Goal: Task Accomplishment & Management: Manage account settings

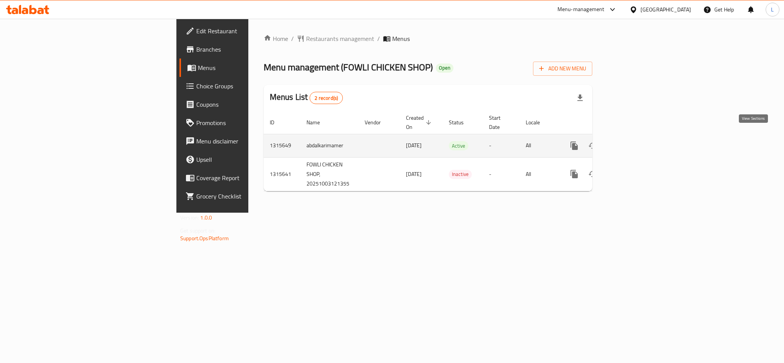
click at [634, 141] on icon "enhanced table" at bounding box center [629, 145] width 9 height 9
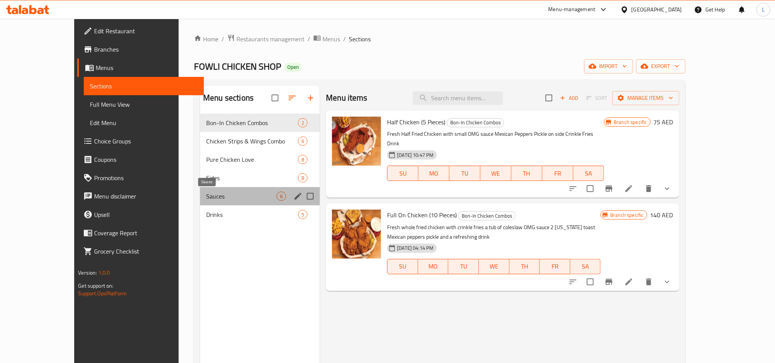
click at [206, 196] on span "Sauces" at bounding box center [241, 196] width 70 height 9
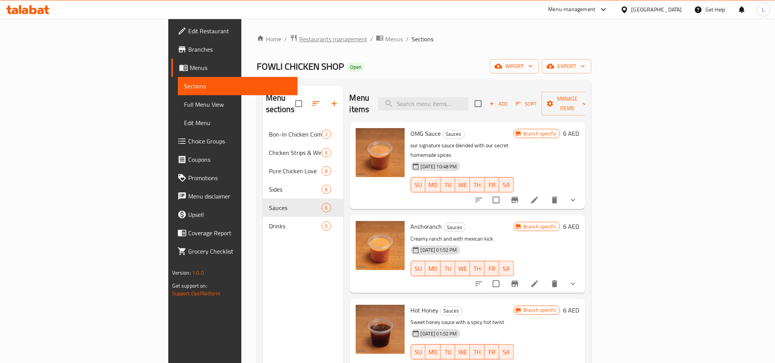
click at [299, 34] on span "Restaurants management" at bounding box center [333, 38] width 68 height 9
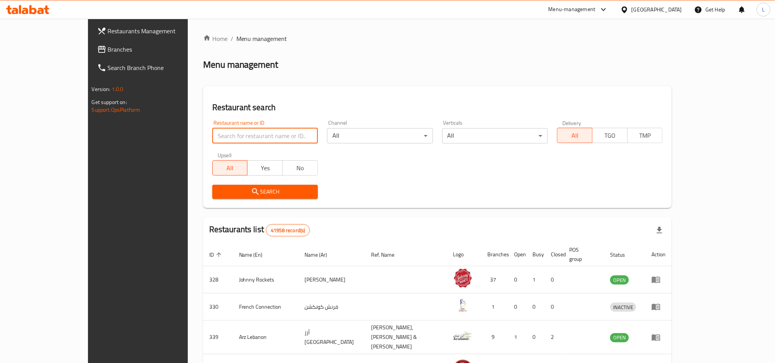
click at [241, 139] on input "search" at bounding box center [265, 135] width 106 height 15
paste input "691122"
type input "691122"
click button "Search" at bounding box center [265, 192] width 106 height 14
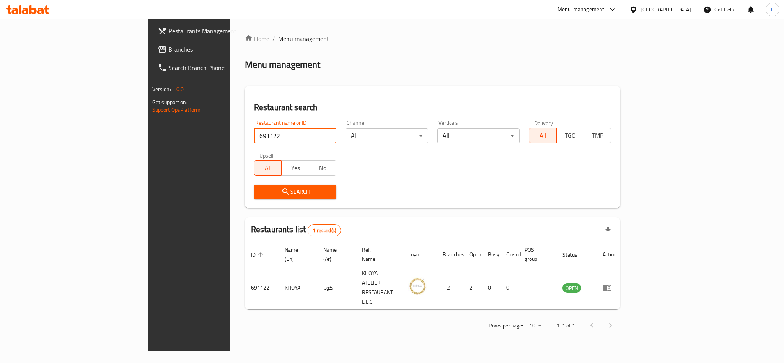
click at [168, 53] on span "Branches" at bounding box center [220, 49] width 105 height 9
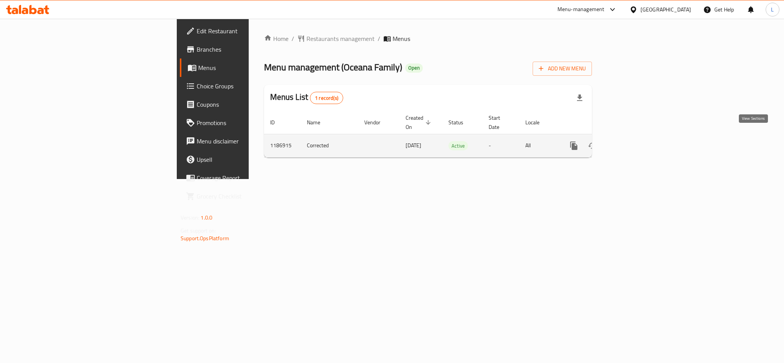
click at [634, 141] on icon "enhanced table" at bounding box center [629, 145] width 9 height 9
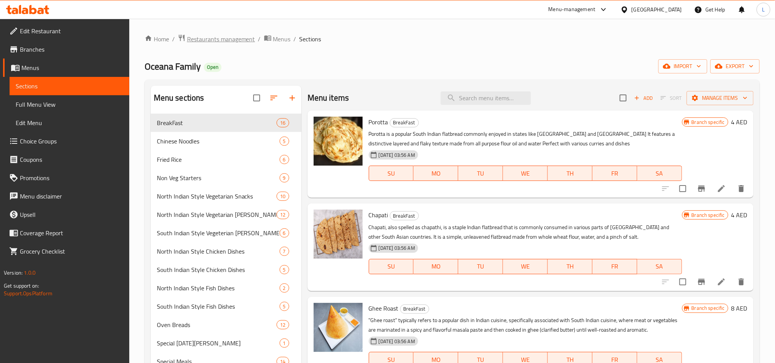
click at [193, 41] on span "Restaurants management" at bounding box center [221, 38] width 68 height 9
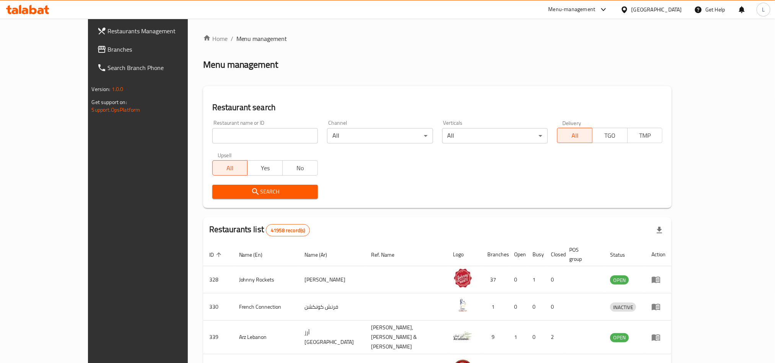
click at [108, 49] on span "Branches" at bounding box center [159, 49] width 103 height 9
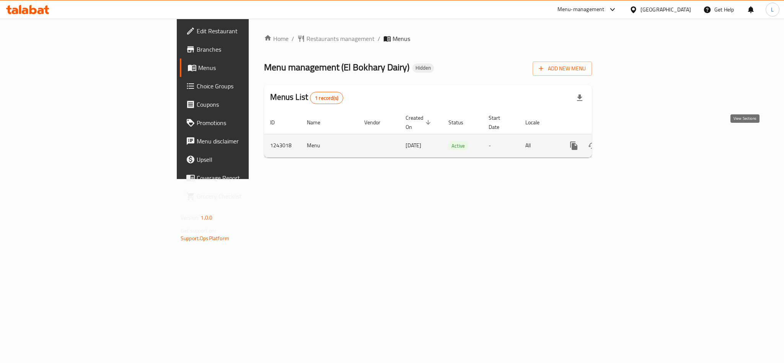
click at [634, 141] on icon "enhanced table" at bounding box center [629, 145] width 9 height 9
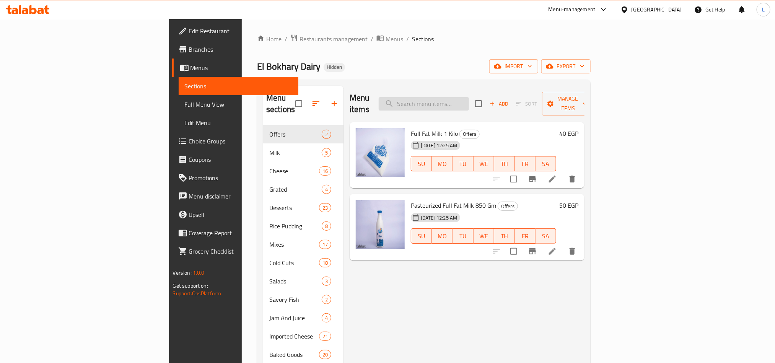
click at [469, 97] on input "search" at bounding box center [424, 103] width 90 height 13
paste input "جبنة جارانا بادانو مستوردة"
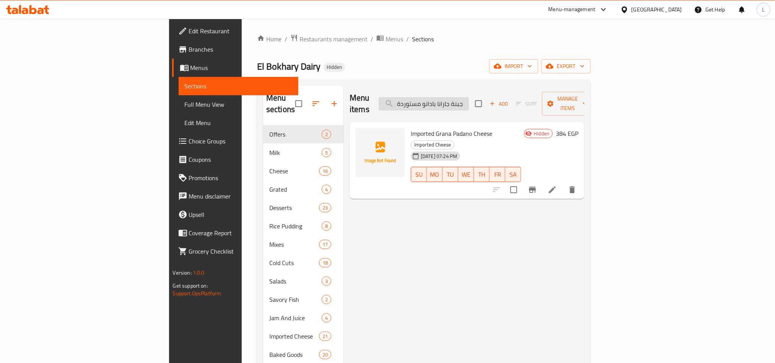
click at [469, 98] on input "جبنة جارانا بادانو مستوردة" at bounding box center [424, 103] width 90 height 13
paste input "سل نحل مكسرات"
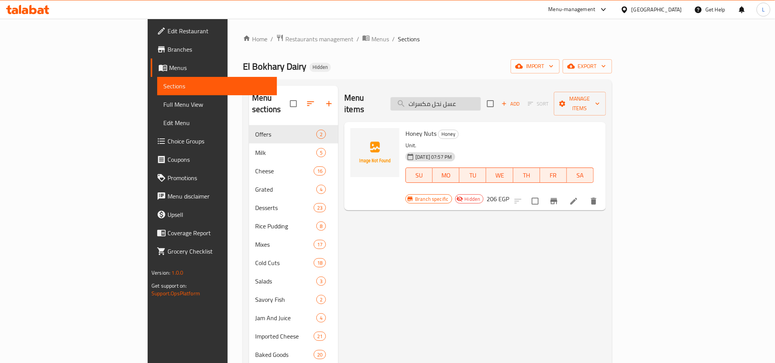
click at [481, 103] on input "عسل نحل مكسرات" at bounding box center [436, 103] width 90 height 13
paste input "رطمان بوليف"
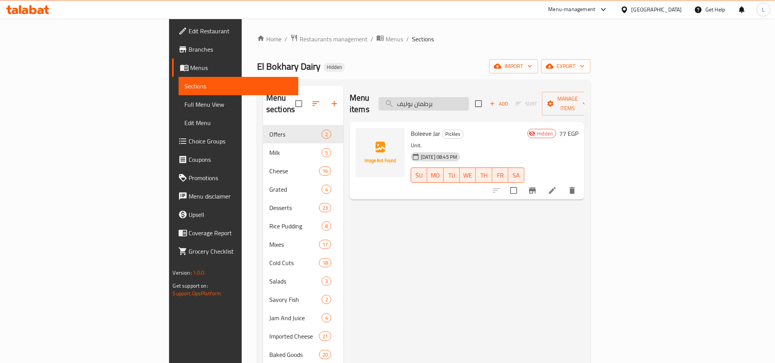
click at [469, 101] on input "برطمان بوليف" at bounding box center [424, 103] width 90 height 13
paste input "بنه قديمه بالطماطم والطحينه 250 جرام"
click at [469, 103] on input "جبنه قديمه بالطماطم والطحينه 250 جرام" at bounding box center [424, 103] width 90 height 13
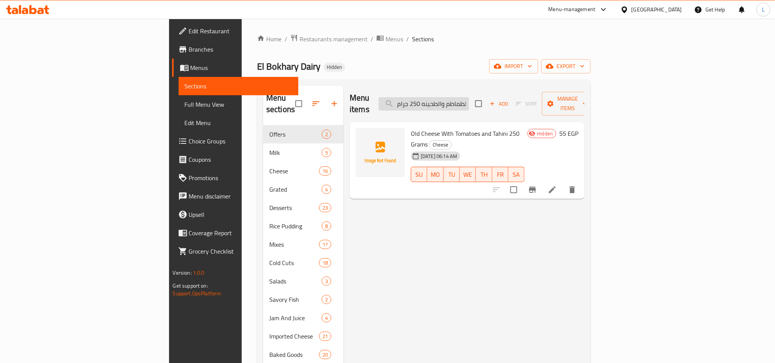
click at [469, 103] on input "جبنه قديمه بالطماطم والطحينه 250 جرام" at bounding box center [424, 103] width 90 height 13
paste input "اكلير لوتس"
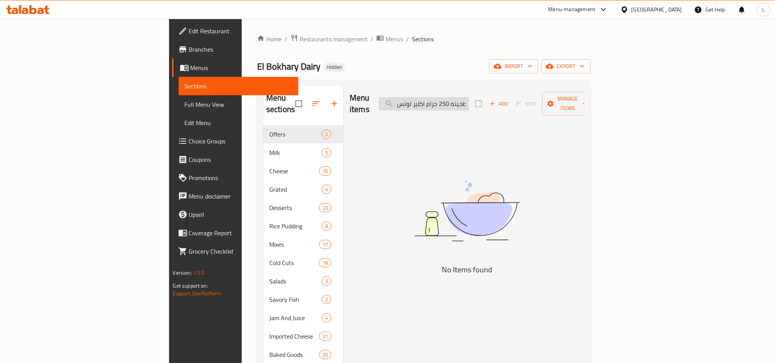
click at [469, 103] on input "جبنه قديمه بالطماطم والطحينه 250 جرام اكلير لوتس" at bounding box center [424, 103] width 90 height 13
paste input "search"
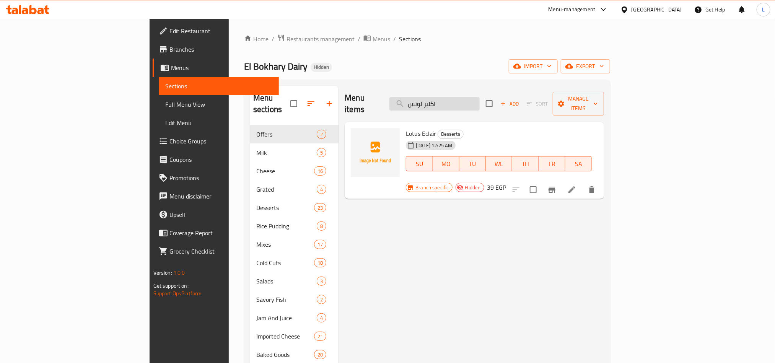
click at [480, 104] on input "اكلير لوتس" at bounding box center [435, 103] width 90 height 13
paste input "ميكس جبن فاخر 250 جرام"
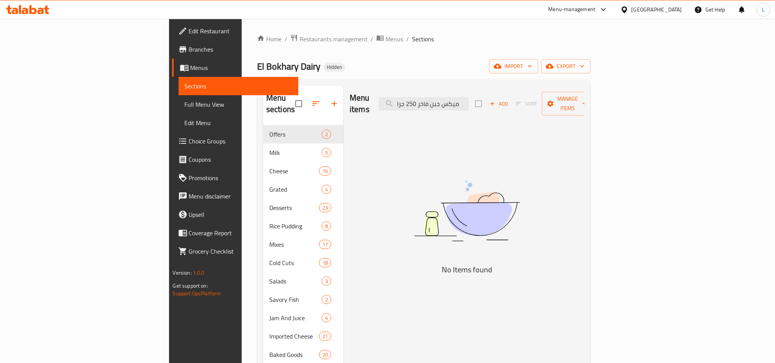
drag, startPoint x: 479, startPoint y: 98, endPoint x: 390, endPoint y: 102, distance: 88.5
click at [390, 102] on div "Menu items ميكس جبن فاخر 250 جرا Add Sort Manage items" at bounding box center [467, 104] width 235 height 36
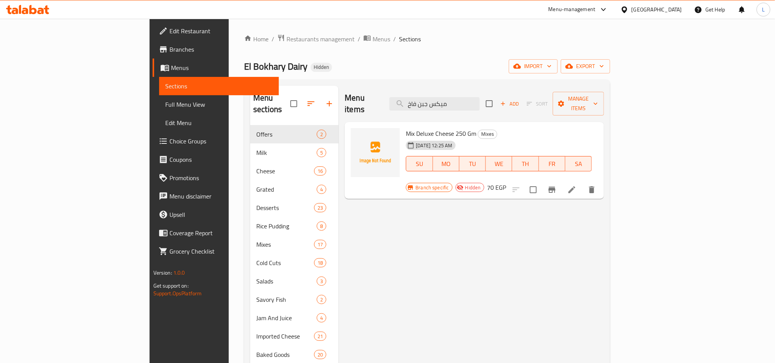
drag, startPoint x: 513, startPoint y: 98, endPoint x: 279, endPoint y: 106, distance: 234.0
click at [279, 106] on div "Menu sections Offers 2 Milk 5 Cheese 16 Grated 4 Desserts 23 Rice Pudding 8 Mix…" at bounding box center [427, 281] width 354 height 391
paste input "انشون حلواني"
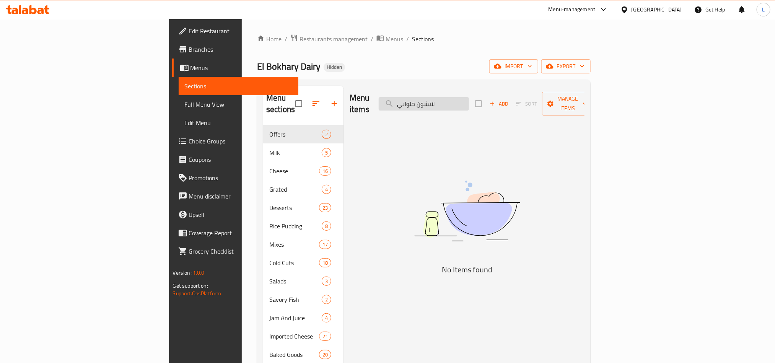
click at [459, 99] on input "لانشون حلواني" at bounding box center [424, 103] width 90 height 13
click at [469, 100] on input "لانشون حلواني" at bounding box center [424, 103] width 90 height 13
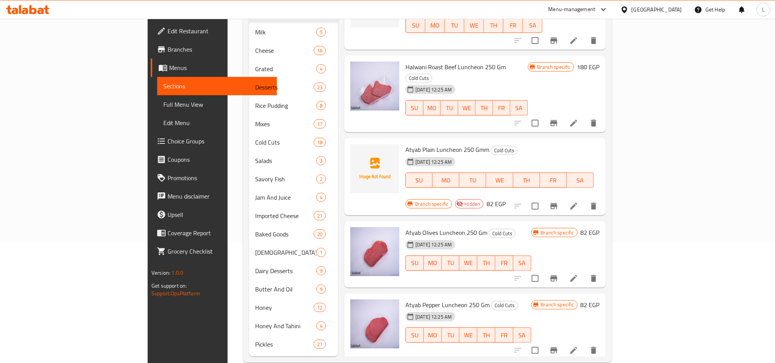
scroll to position [124, 0]
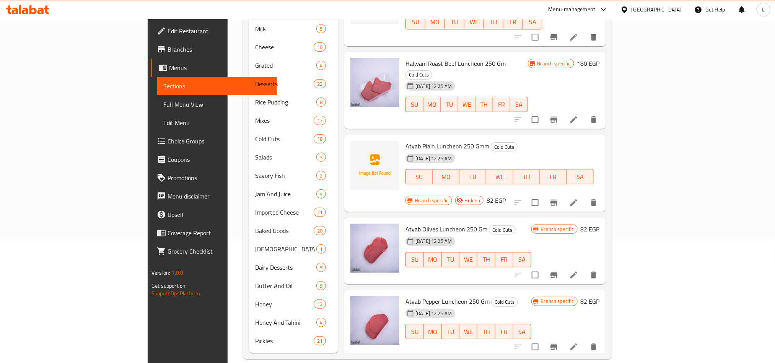
type input "لانشون"
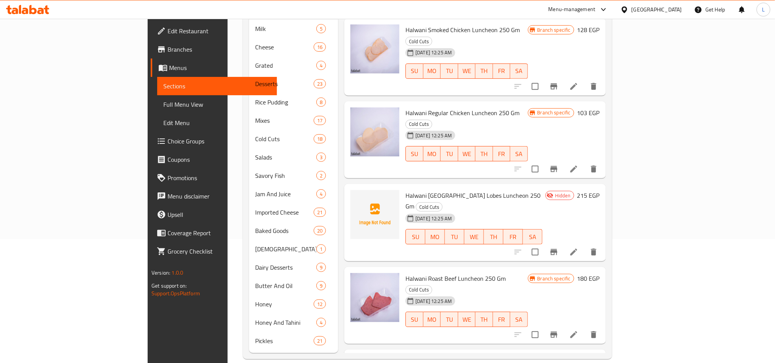
scroll to position [492, 0]
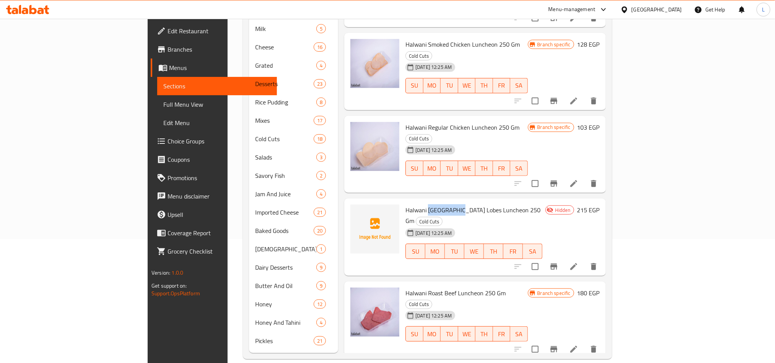
drag, startPoint x: 391, startPoint y: 153, endPoint x: 421, endPoint y: 149, distance: 30.8
click at [421, 204] on span "Halwani Turkey Lobes Luncheon 250 Gm" at bounding box center [473, 215] width 135 height 22
click at [579, 262] on icon at bounding box center [573, 266] width 9 height 9
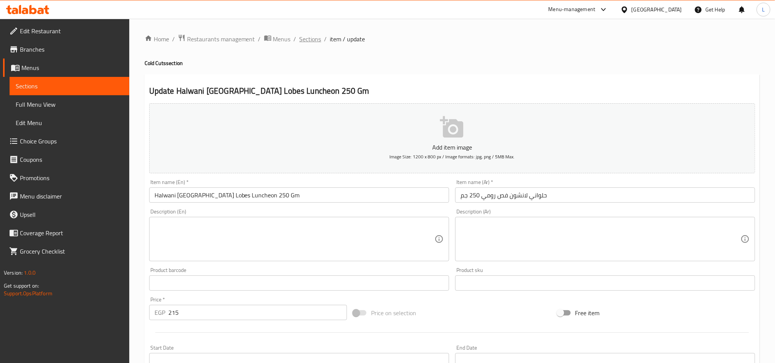
click at [309, 38] on span "Sections" at bounding box center [311, 38] width 22 height 9
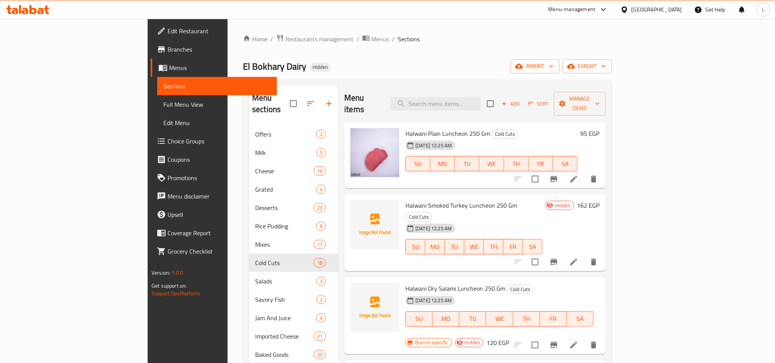
click at [406, 128] on span "Halwani Plain Luncheon 250 Gm" at bounding box center [448, 133] width 85 height 11
copy span "Halwani"
click at [476, 97] on input "search" at bounding box center [436, 103] width 90 height 13
paste input "Halwani"
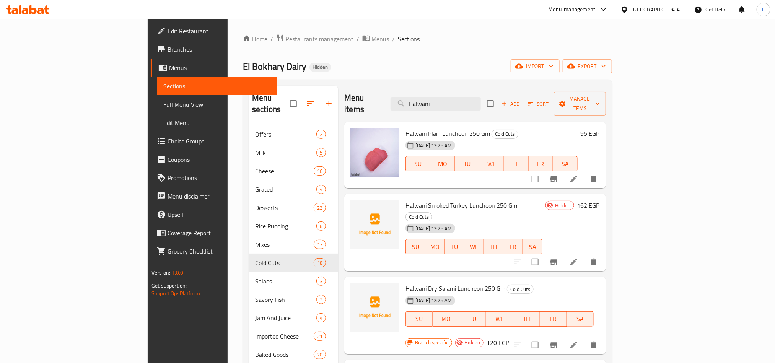
drag, startPoint x: 483, startPoint y: 100, endPoint x: 396, endPoint y: 112, distance: 88.1
click at [396, 112] on div "Menu items Halwani Add Sort Manage items Halwani Plain Luncheon 250 Gm Cold Cut…" at bounding box center [472, 281] width 268 height 391
paste input "كاب كنافة مانجو"
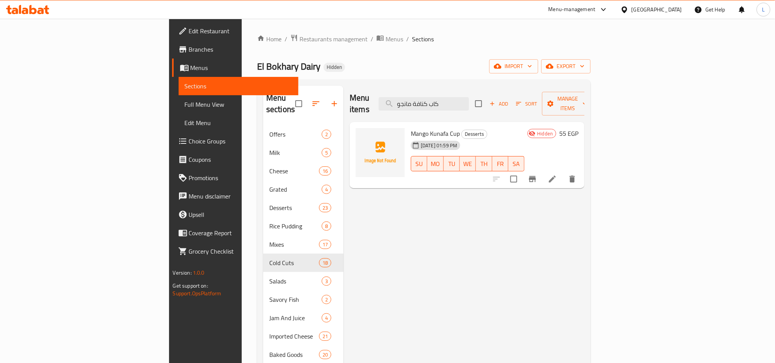
click at [513, 107] on div "Menu items كاب كنافة مانجو Add Sort Manage items" at bounding box center [467, 104] width 235 height 36
drag, startPoint x: 516, startPoint y: 100, endPoint x: 184, endPoint y: 82, distance: 332.3
click at [263, 118] on div "Menu sections Offers 2 Milk 5 Cheese 16 Grated 4 Desserts 23 Rice Pudding 8 Mix…" at bounding box center [423, 281] width 321 height 391
paste input "تيري ليتشي كري"
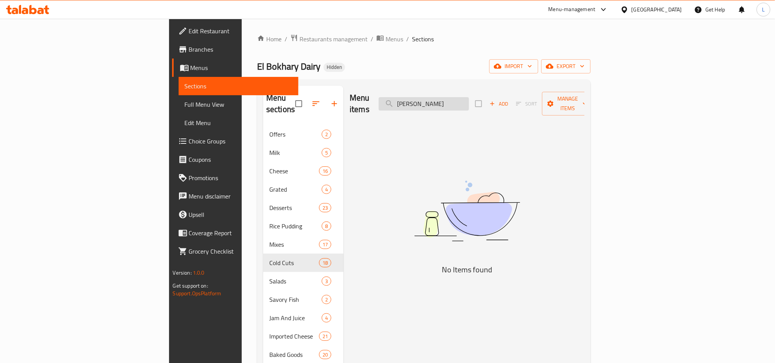
click at [465, 97] on input "تيري ليتشي كري" at bounding box center [424, 103] width 90 height 13
click at [465, 97] on input "تيري ليتش" at bounding box center [424, 103] width 90 height 13
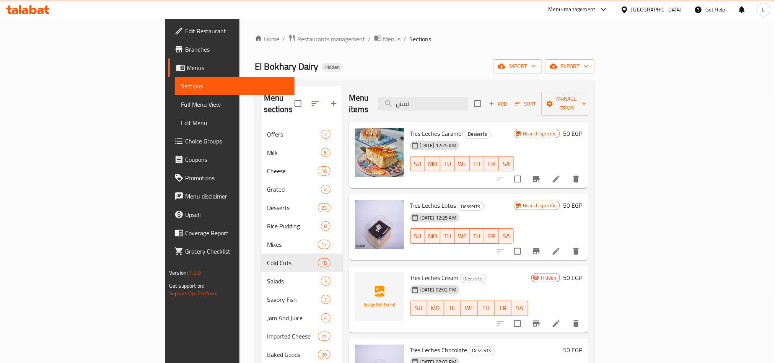
drag, startPoint x: 454, startPoint y: 91, endPoint x: 360, endPoint y: 92, distance: 93.4
click at [361, 92] on div "Menu items ليتش Add Sort Manage items" at bounding box center [469, 104] width 240 height 36
paste input "ني كيك"
type input "هني كيك"
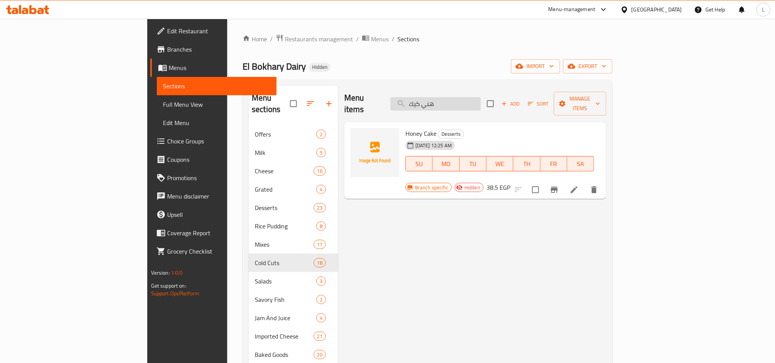
click at [466, 99] on input "هني كيك" at bounding box center [436, 103] width 90 height 13
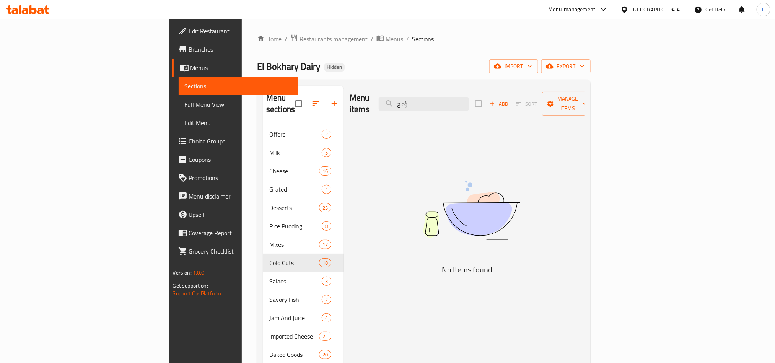
drag, startPoint x: 390, startPoint y: 101, endPoint x: 338, endPoint y: 103, distance: 52.4
click at [350, 103] on div "Menu items ؤعح Add Sort Manage items" at bounding box center [467, 104] width 235 height 36
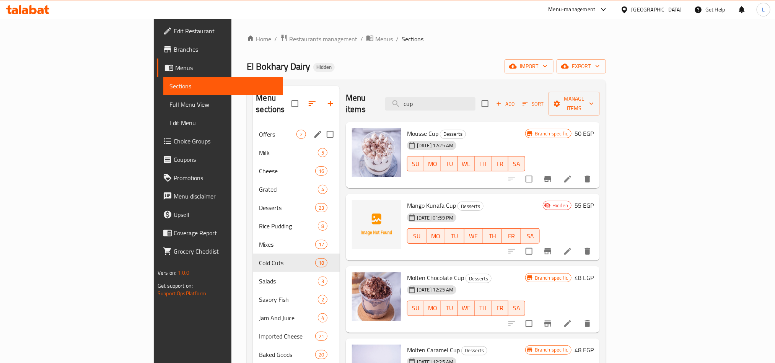
drag, startPoint x: 517, startPoint y: 99, endPoint x: 165, endPoint y: 122, distance: 352.8
click at [253, 122] on div "Menu sections Offers 2 Milk 5 Cheese 16 Grated 4 Desserts 23 Rice Pudding 8 Mix…" at bounding box center [426, 281] width 347 height 391
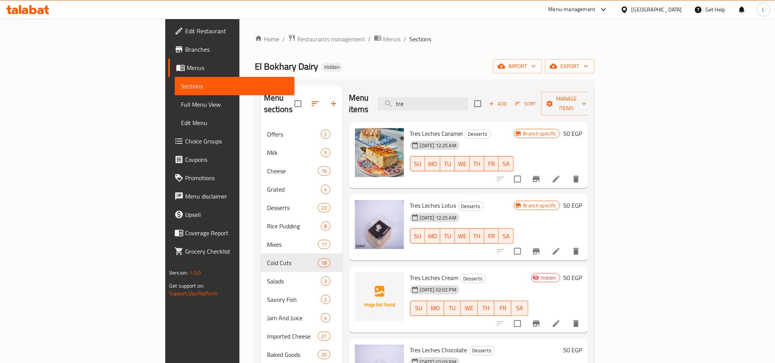
drag, startPoint x: 481, startPoint y: 98, endPoint x: 275, endPoint y: 103, distance: 206.7
click at [275, 103] on div "Menu sections Offers 2 Milk 5 Cheese 16 Grated 4 Desserts 23 Rice Pudding 8 Mix…" at bounding box center [425, 281] width 328 height 391
type input "honey c"
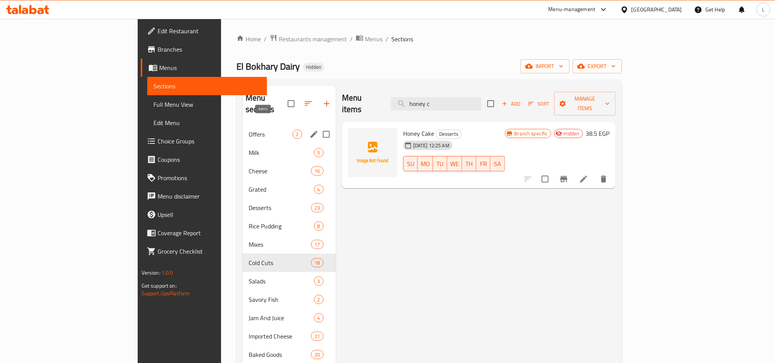
drag, startPoint x: 511, startPoint y: 99, endPoint x: 266, endPoint y: 120, distance: 246.5
click at [266, 120] on div "Menu sections Offers 2 Milk 5 Cheese 16 Grated 4 Desserts 23 Rice Pudding 8 Mix…" at bounding box center [429, 281] width 373 height 391
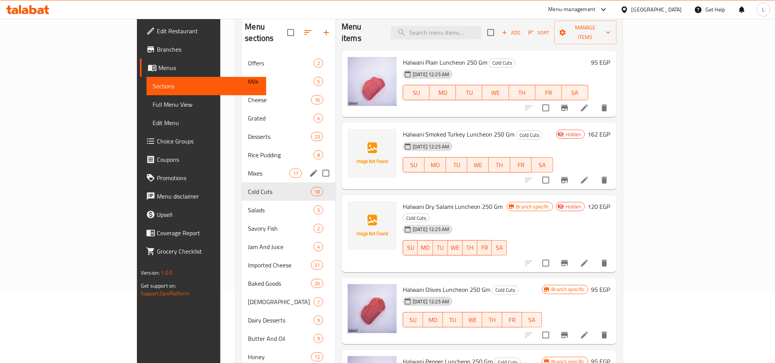
scroll to position [9, 0]
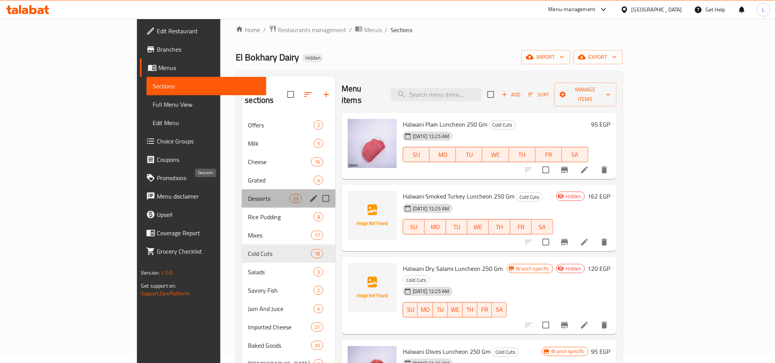
click at [248, 194] on span "Desserts" at bounding box center [269, 198] width 42 height 9
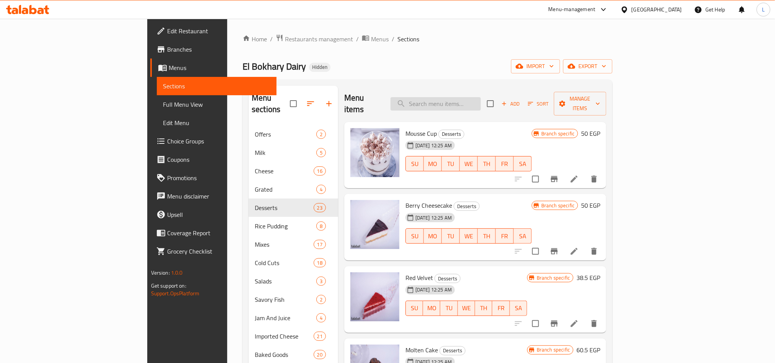
click at [465, 97] on input "search" at bounding box center [436, 103] width 90 height 13
click at [406, 128] on span "Mousse Cup" at bounding box center [421, 133] width 31 height 11
copy h6 "Cup"
click at [475, 107] on div "Menu items Add Sort Manage items" at bounding box center [475, 104] width 262 height 36
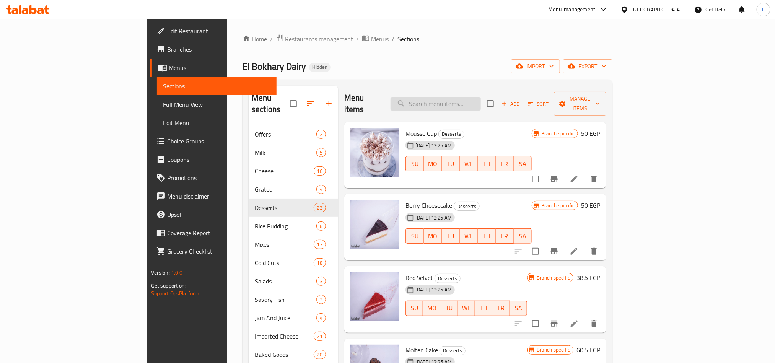
click at [466, 97] on input "search" at bounding box center [436, 103] width 90 height 13
paste input "Cup"
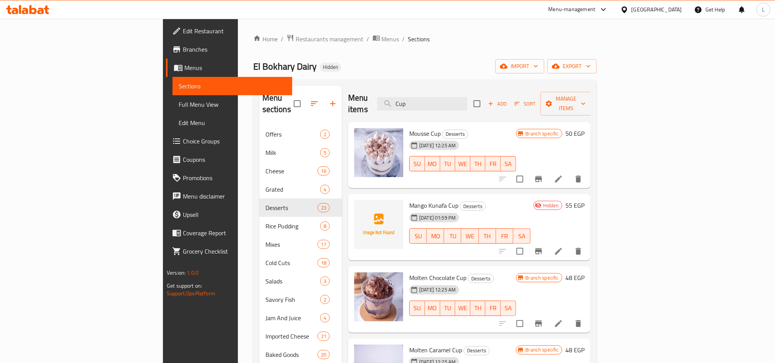
drag, startPoint x: 480, startPoint y: 102, endPoint x: 316, endPoint y: 92, distance: 164.5
click at [348, 92] on div "Menu items Cup Add Sort Manage items" at bounding box center [469, 104] width 243 height 36
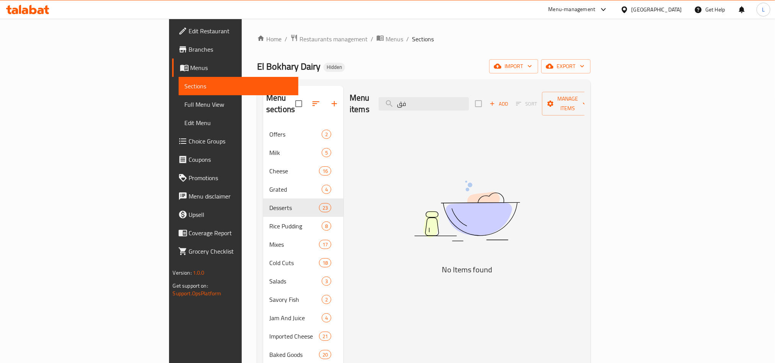
type input "ف"
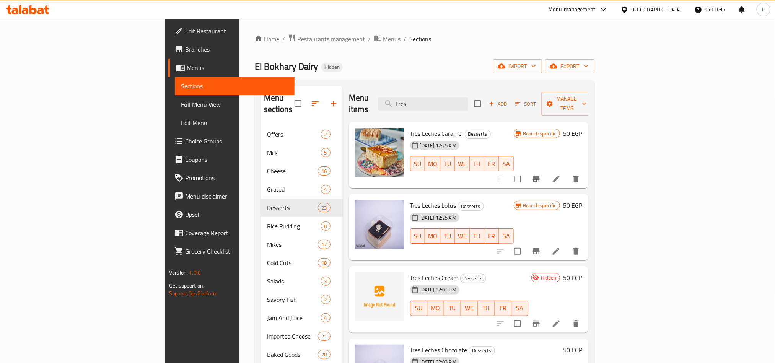
drag, startPoint x: 468, startPoint y: 98, endPoint x: 357, endPoint y: 88, distance: 111.8
click at [357, 88] on div "Menu items tres Add Sort Manage items" at bounding box center [469, 104] width 240 height 36
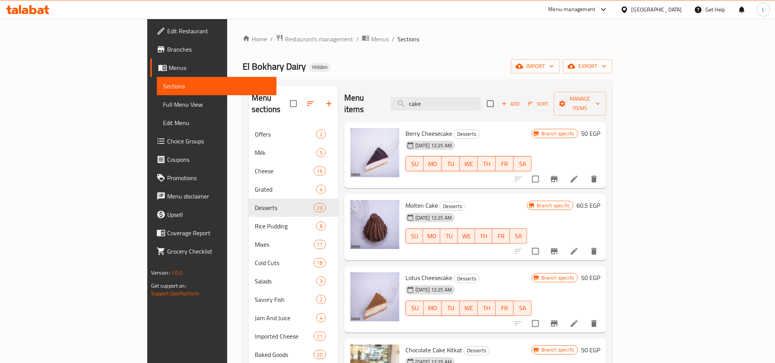
drag, startPoint x: 462, startPoint y: 97, endPoint x: 180, endPoint y: 113, distance: 282.1
click at [249, 110] on div "Menu sections Offers 2 Milk 5 Cheese 16 Grated 4 Desserts 23 Rice Pudding 8 Mix…" at bounding box center [428, 281] width 358 height 391
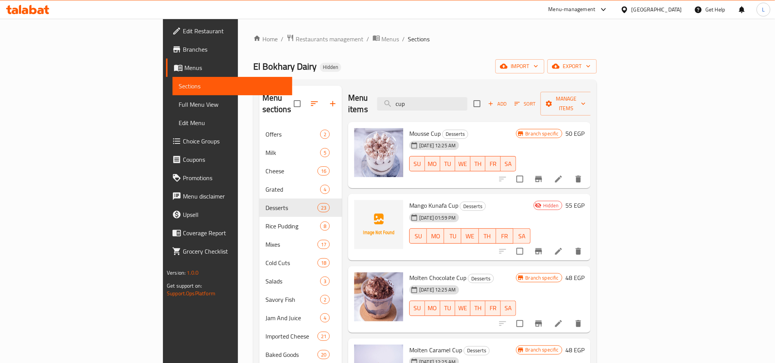
drag, startPoint x: 481, startPoint y: 98, endPoint x: 254, endPoint y: 115, distance: 228.0
click at [259, 115] on div "Menu sections Offers 2 Milk 5 Cheese 16 Grated 4 Desserts 23 Rice Pudding 8 Mix…" at bounding box center [424, 281] width 331 height 391
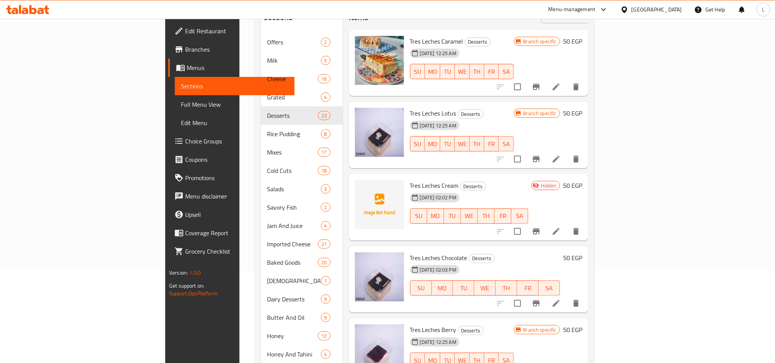
scroll to position [124, 0]
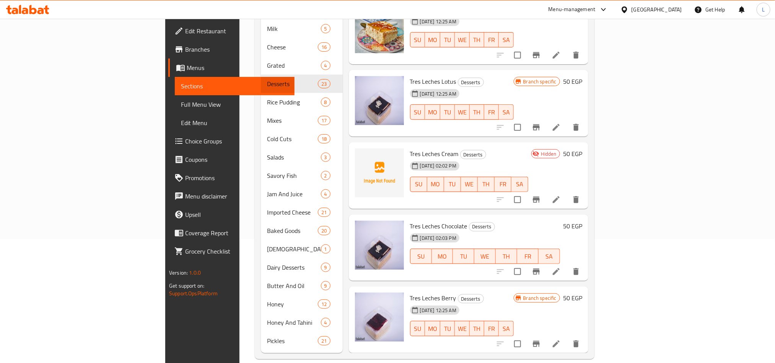
type input "tres"
drag, startPoint x: 88, startPoint y: 106, endPoint x: 88, endPoint y: 98, distance: 7.7
click at [181, 106] on span "Full Menu View" at bounding box center [235, 104] width 108 height 9
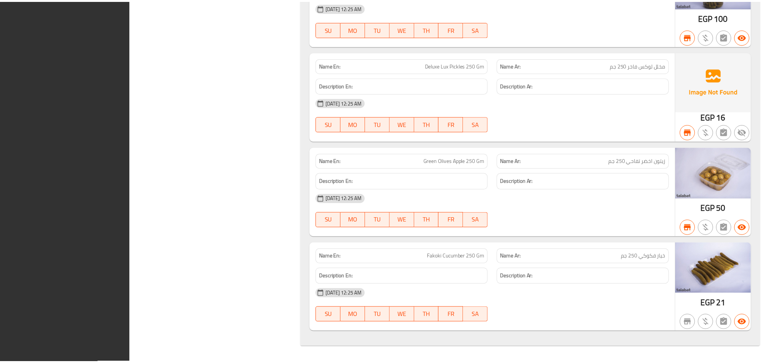
scroll to position [124, 0]
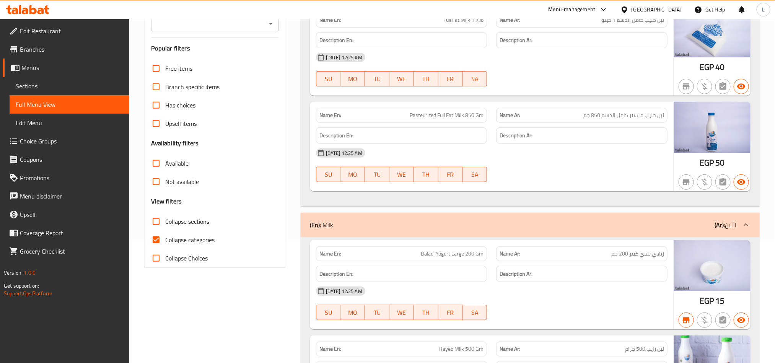
click at [529, 156] on div "25-07-2024 12:25 AM" at bounding box center [492, 153] width 361 height 18
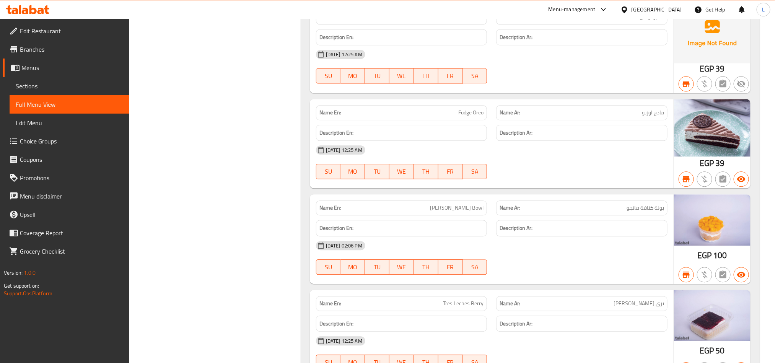
scroll to position [0, 0]
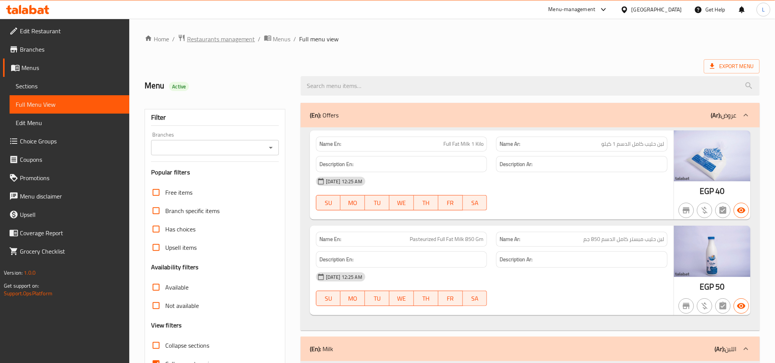
click at [211, 43] on span "Restaurants management" at bounding box center [221, 38] width 68 height 9
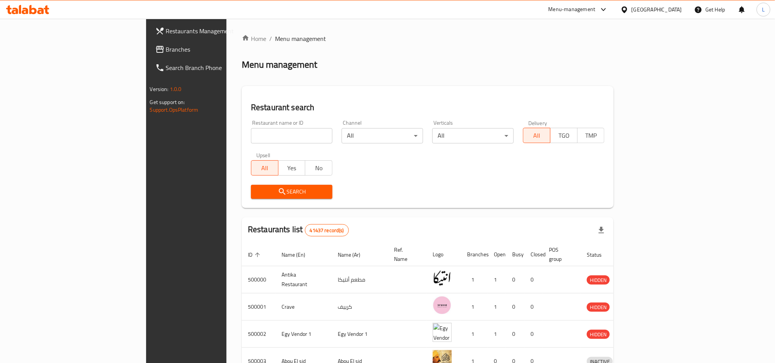
click at [632, 10] on div at bounding box center [626, 9] width 11 height 8
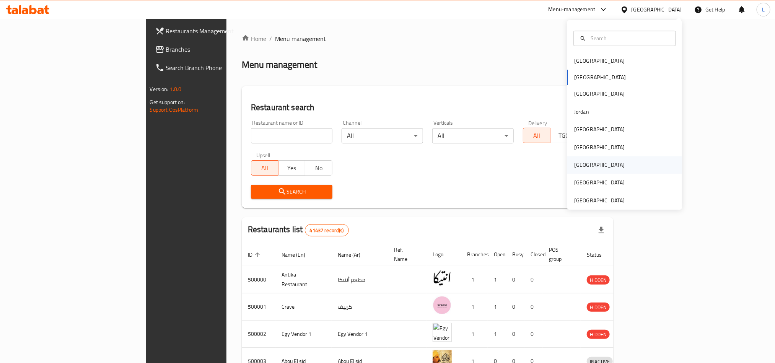
click at [578, 168] on div "Qatar" at bounding box center [599, 165] width 51 height 8
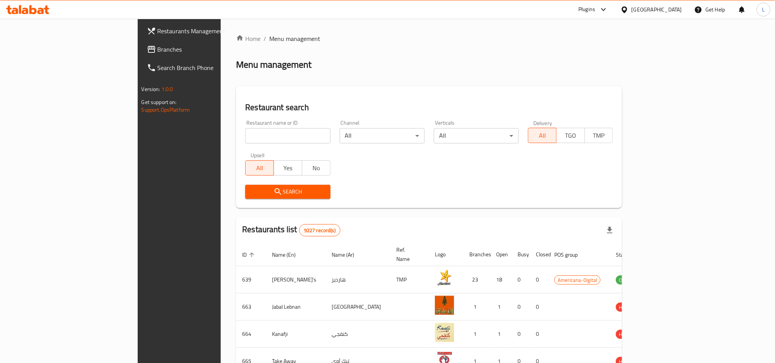
click at [158, 45] on span "Branches" at bounding box center [209, 49] width 103 height 9
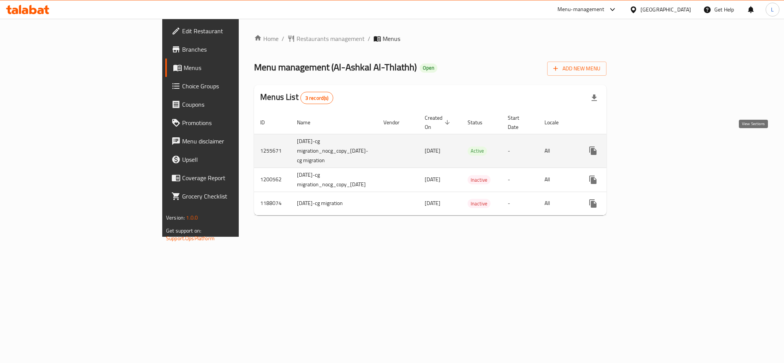
click at [652, 147] on icon "enhanced table" at bounding box center [648, 150] width 7 height 7
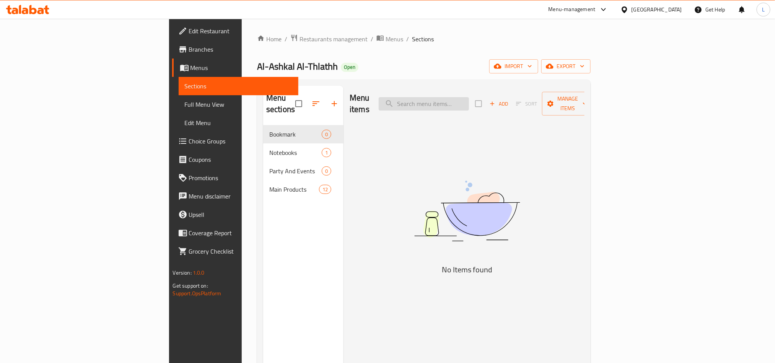
click at [469, 97] on input "search" at bounding box center [424, 103] width 90 height 13
paste input "white Bread"
type input "white Bread"
click at [386, 36] on span "Menus" at bounding box center [395, 38] width 18 height 9
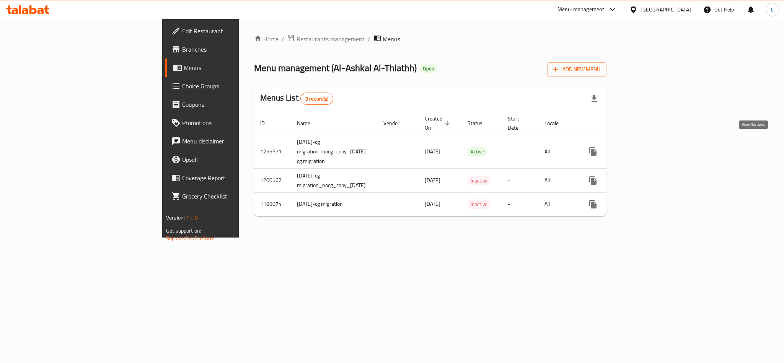
drag, startPoint x: 752, startPoint y: 139, endPoint x: 587, endPoint y: 75, distance: 177.4
click at [653, 147] on icon "enhanced table" at bounding box center [648, 151] width 9 height 9
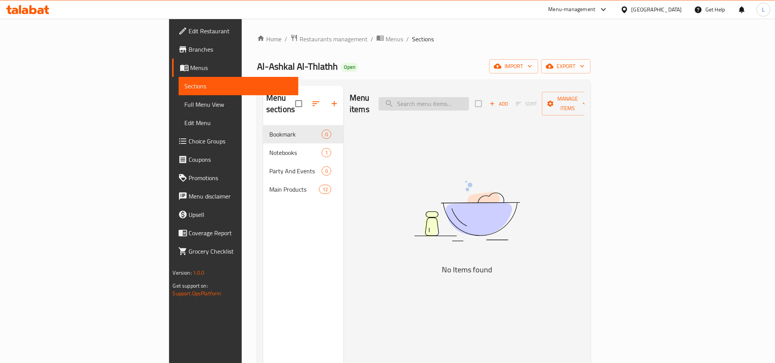
click at [469, 97] on input "search" at bounding box center [424, 103] width 90 height 13
paste input "white Bread"
type input "white Bread"
drag, startPoint x: 273, startPoint y: 39, endPoint x: 258, endPoint y: 9, distance: 33.7
click at [386, 39] on span "Menus" at bounding box center [395, 38] width 18 height 9
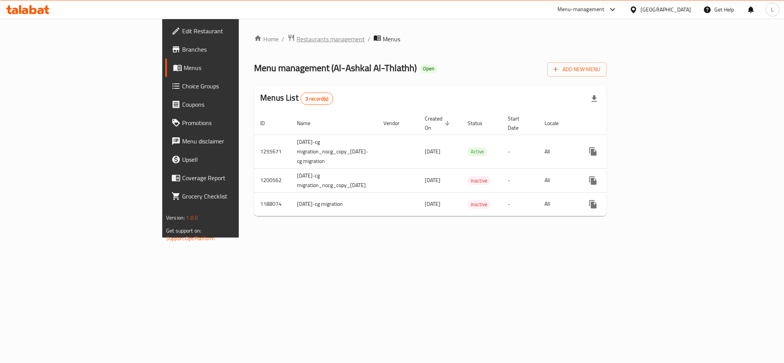
click at [297, 40] on span "Restaurants management" at bounding box center [331, 38] width 68 height 9
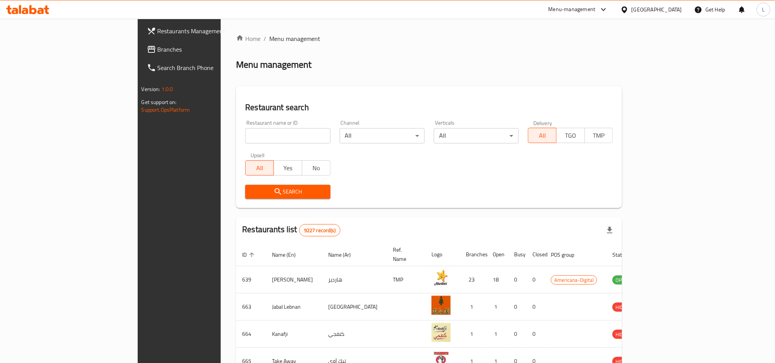
click at [158, 50] on span "Branches" at bounding box center [209, 49] width 103 height 9
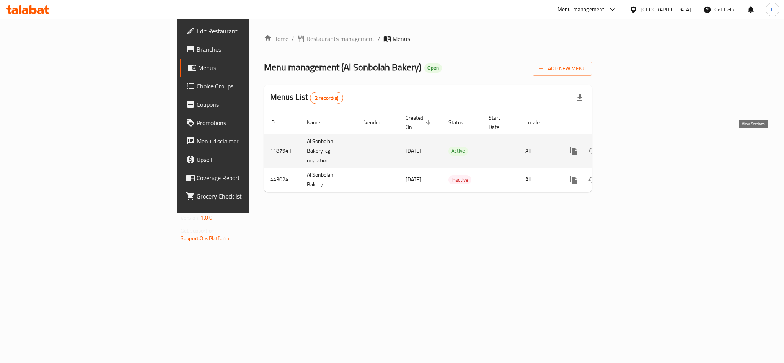
click at [634, 146] on icon "enhanced table" at bounding box center [629, 150] width 9 height 9
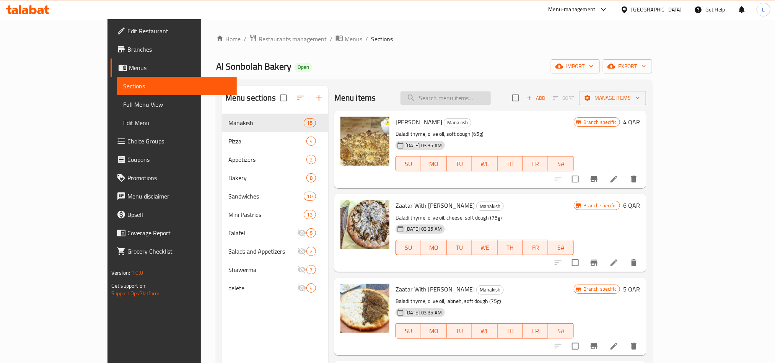
click at [469, 98] on input "search" at bounding box center [446, 97] width 90 height 13
paste input "632996"
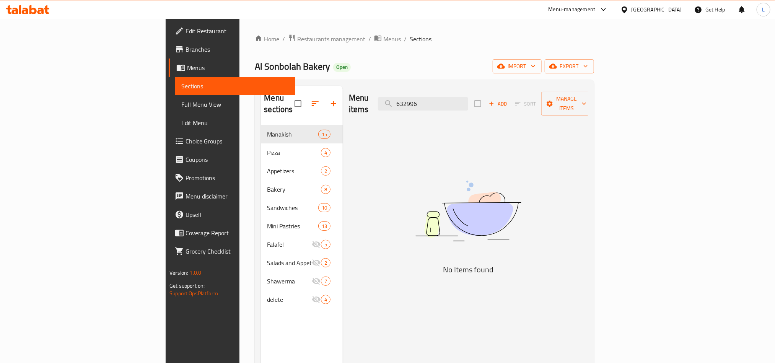
drag, startPoint x: 489, startPoint y: 96, endPoint x: 433, endPoint y: 100, distance: 56.8
click at [433, 100] on div "Menu items 632996 Add Sort Manage items" at bounding box center [468, 104] width 239 height 36
paste input "white Bread"
click at [456, 98] on input "white Bread" at bounding box center [423, 103] width 90 height 13
click at [466, 97] on input "white Bread" at bounding box center [423, 103] width 90 height 13
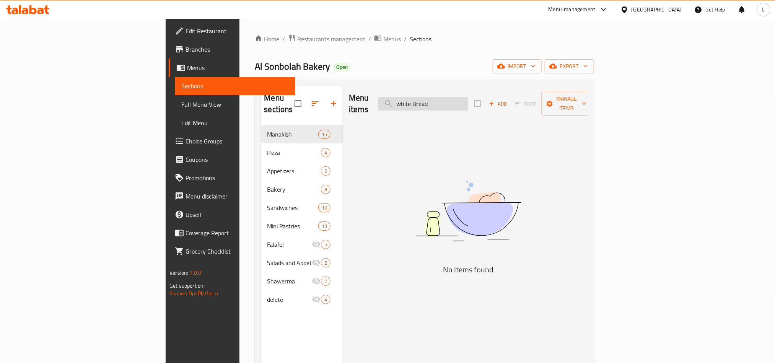
click at [466, 97] on input "white Bread" at bounding box center [423, 103] width 90 height 13
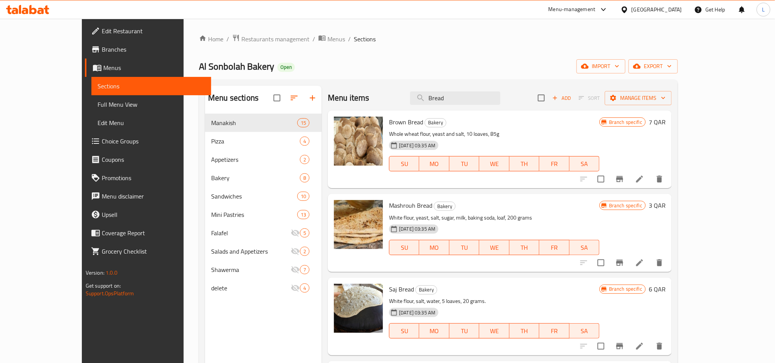
drag, startPoint x: 487, startPoint y: 99, endPoint x: 330, endPoint y: 84, distance: 158.0
click at [330, 84] on div "Menu sections Manakish 15 Pizza 4 Appetizers 2 Bakery 8 Sandwiches 10 Mini Past…" at bounding box center [438, 267] width 479 height 375
paste input "Date Cake"
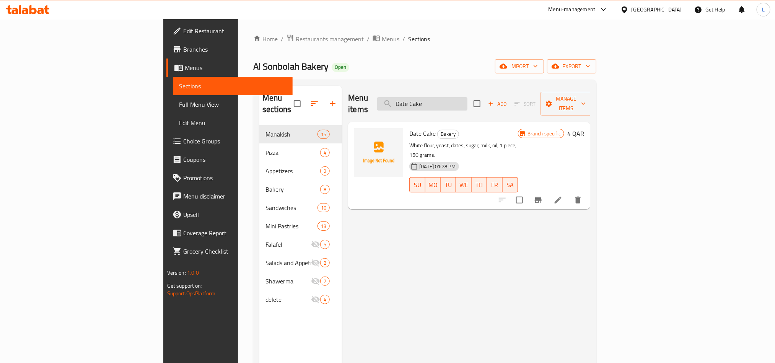
click at [468, 100] on input "Date Cake" at bounding box center [422, 103] width 90 height 13
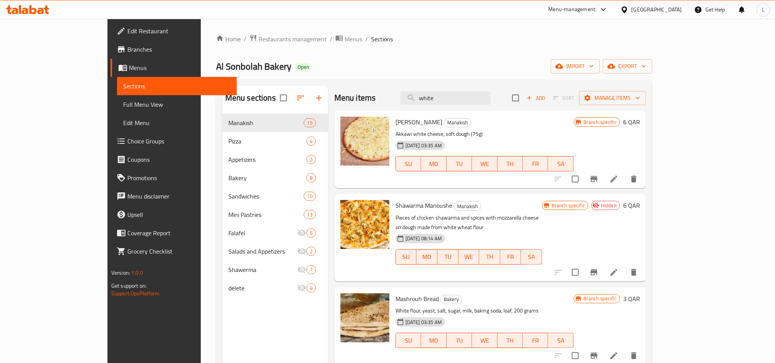
drag, startPoint x: 491, startPoint y: 104, endPoint x: 329, endPoint y: 86, distance: 163.5
click at [334, 86] on div "Menu items white Add Sort Manage items" at bounding box center [490, 98] width 312 height 25
paste input "afel sandwich in Lebanese bread"
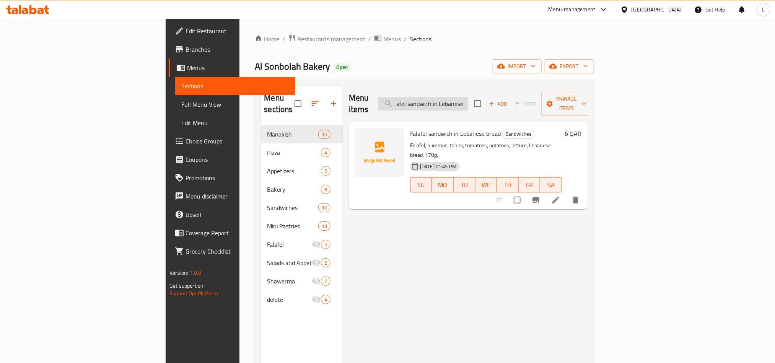
click at [468, 104] on input "afel sandwich in Lebanese bread" at bounding box center [423, 103] width 90 height 13
drag, startPoint x: 486, startPoint y: 104, endPoint x: 492, endPoint y: 104, distance: 6.1
click at [468, 104] on input "afel sandwich in Lebanese bread" at bounding box center [423, 103] width 90 height 13
paste input "Zaatar with cheese saj"
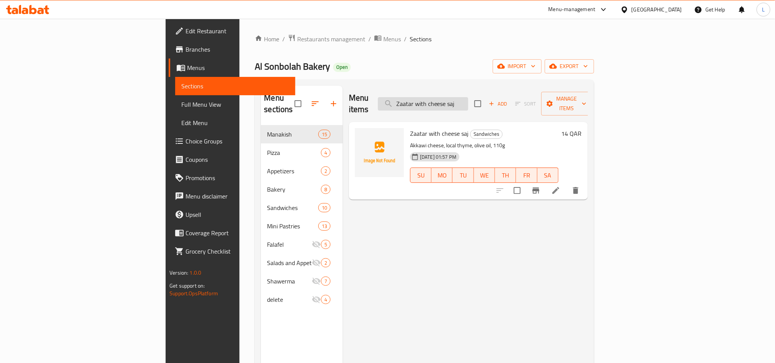
click at [468, 103] on input "Zaatar with cheese saj" at bounding box center [423, 103] width 90 height 13
paste input "Mix Cheese Pie"
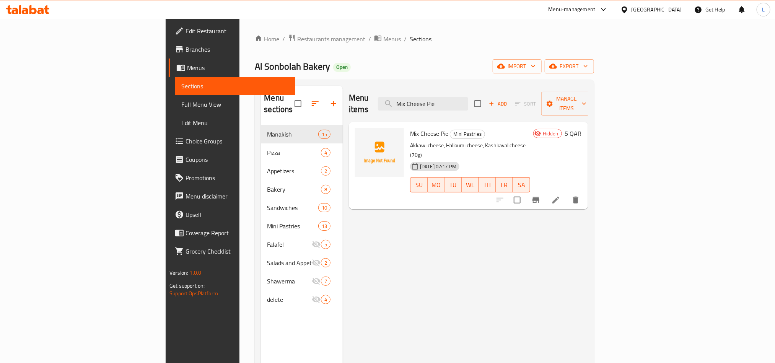
drag, startPoint x: 509, startPoint y: 95, endPoint x: 206, endPoint y: 106, distance: 302.9
click at [261, 106] on div "Menu sections Manakish 15 Pizza 4 Appetizers 2 Bakery 8 Sandwiches 10 Mini Past…" at bounding box center [424, 267] width 327 height 363
paste input "ortadella With"
click at [468, 103] on input "Mortadella With Cheese Pie" at bounding box center [423, 103] width 90 height 13
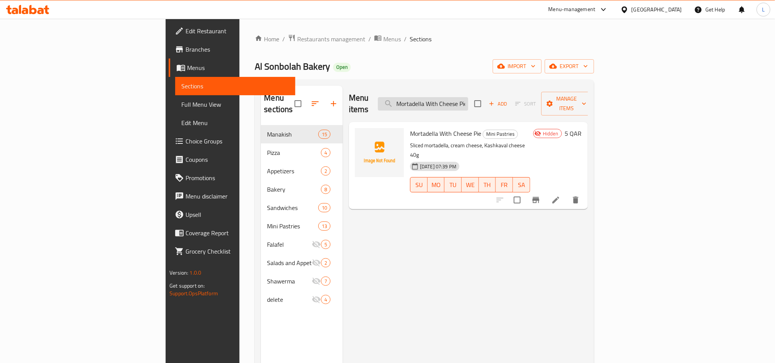
click at [468, 103] on input "Mortadella With Cheese Pie" at bounding box center [423, 103] width 90 height 13
paste input "Zataar"
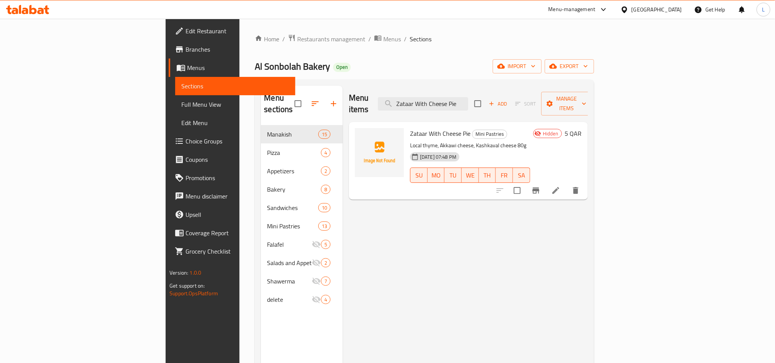
click at [465, 90] on div "Menu items Zataar With Cheese Pie Add Sort Manage items" at bounding box center [468, 104] width 239 height 36
click at [468, 97] on input "Zataar With Cheese Pie" at bounding box center [423, 103] width 90 height 13
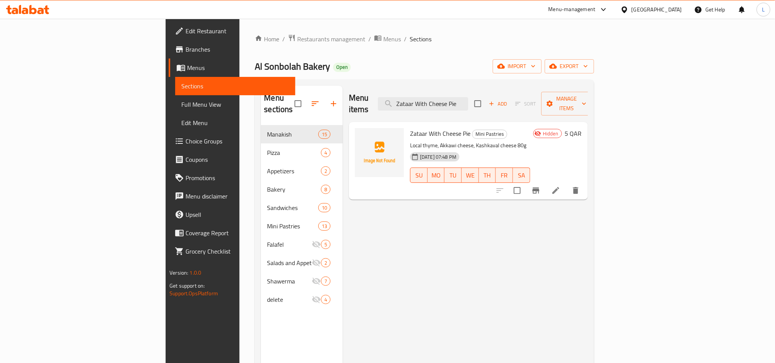
paste input "Vegetables"
click at [468, 100] on input "Vegetables Pie" at bounding box center [423, 103] width 90 height 13
paste input "Potato Saj"
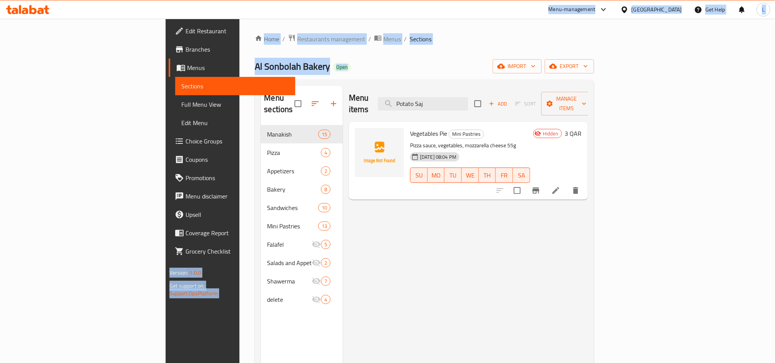
drag, startPoint x: 383, startPoint y: 18, endPoint x: 370, endPoint y: -1, distance: 23.3
click at [370, 0] on html "​ Menu-management Qatar Get Help L Edit Restaurant Branches Menus Sections Full…" at bounding box center [387, 181] width 775 height 363
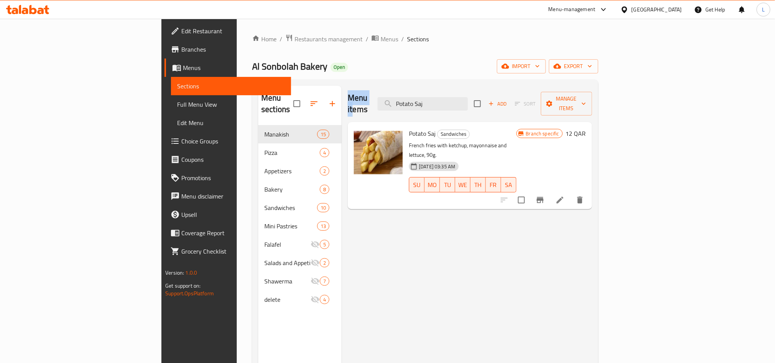
drag, startPoint x: 307, startPoint y: 89, endPoint x: 323, endPoint y: 82, distance: 17.5
click at [348, 89] on div "Menu items Potato Saj Add Sort Manage items" at bounding box center [470, 104] width 245 height 36
click at [456, 105] on input "Potato Saj" at bounding box center [423, 103] width 90 height 13
click at [468, 97] on input "Potato Saj" at bounding box center [423, 103] width 90 height 13
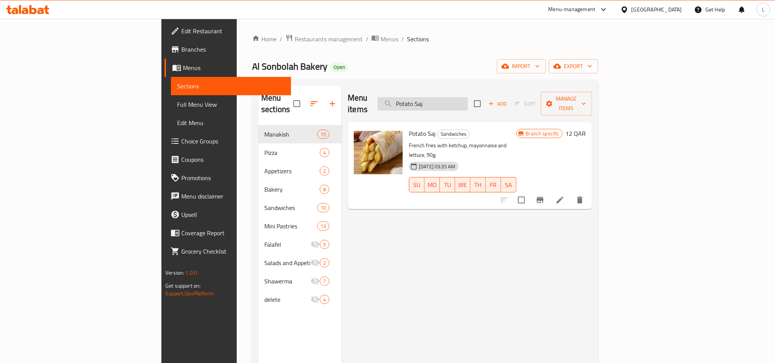
click at [468, 97] on input "Potato Saj" at bounding box center [423, 103] width 90 height 13
paste input "Bread"
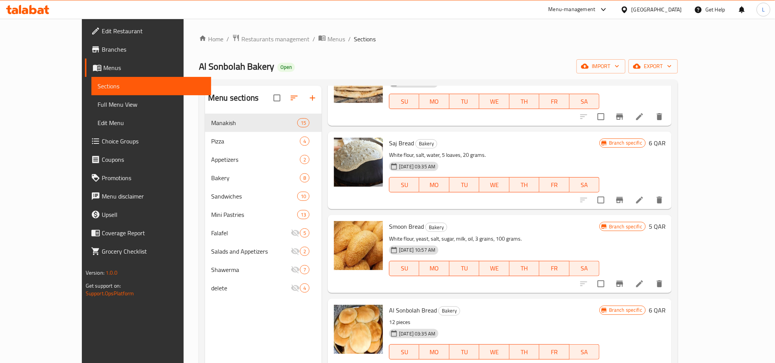
click at [403, 62] on div "Al Sonbolah Bakery Open import export" at bounding box center [438, 66] width 479 height 14
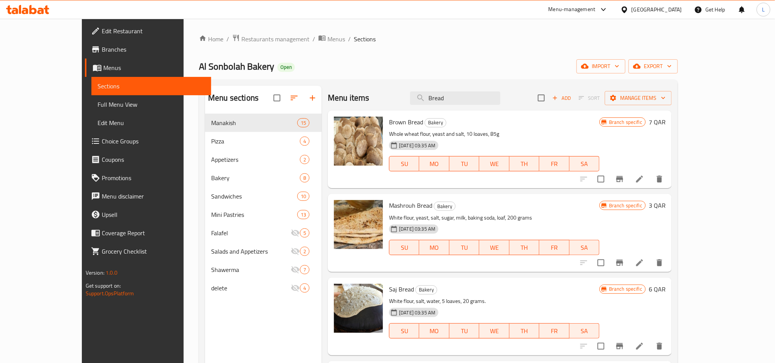
drag, startPoint x: 476, startPoint y: 97, endPoint x: 340, endPoint y: 100, distance: 136.3
click at [340, 100] on div "Menu items Bread Add Sort Manage items" at bounding box center [500, 98] width 344 height 25
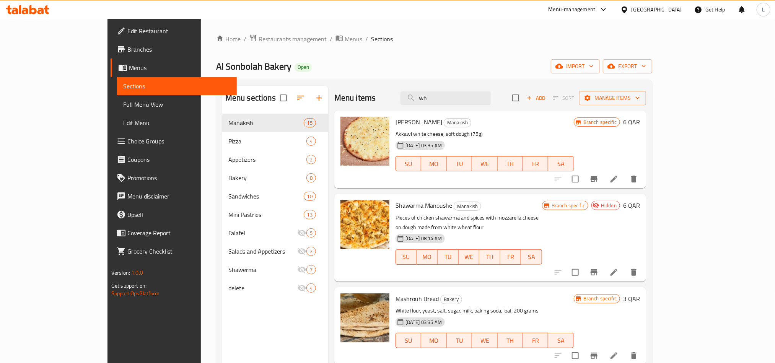
type input "w"
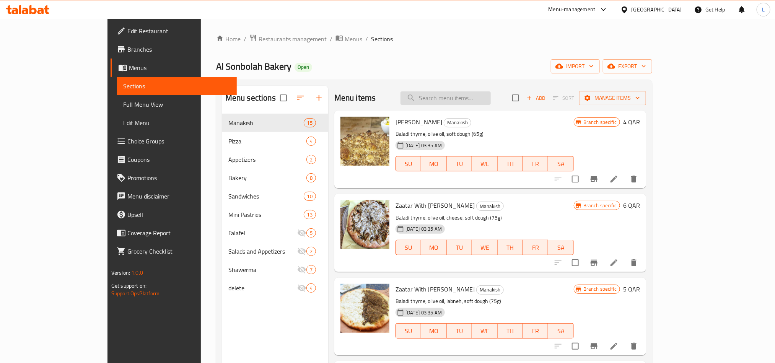
paste input "Date Cake"
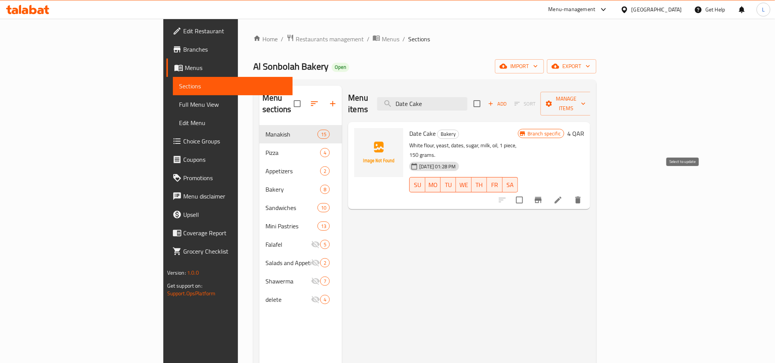
type input "Date Cake"
click at [528, 192] on input "checkbox" at bounding box center [520, 200] width 16 height 16
checkbox input "true"
click at [586, 103] on span "Manage items" at bounding box center [566, 103] width 39 height 19
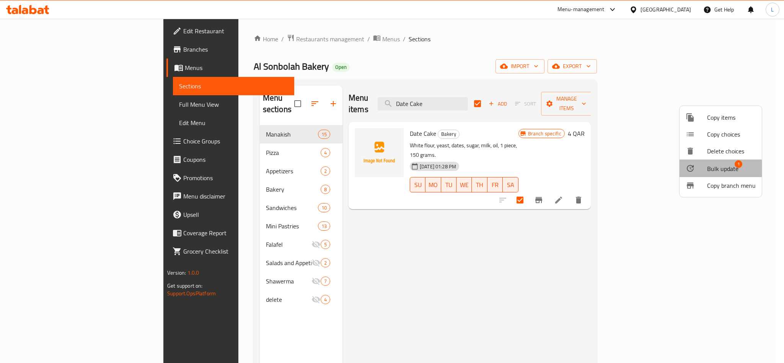
click at [718, 175] on li "Bulk update 1" at bounding box center [721, 169] width 82 height 18
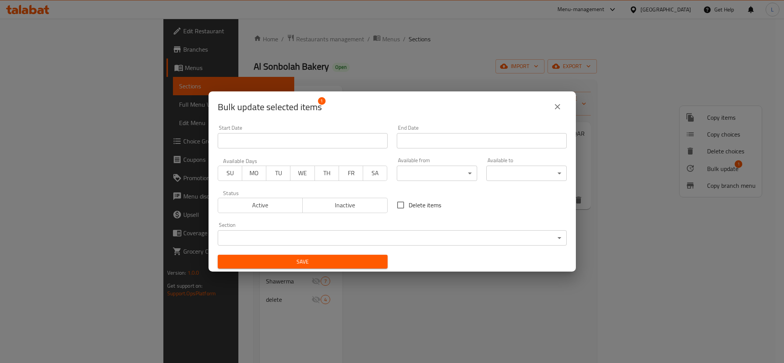
click at [370, 206] on span "Inactive" at bounding box center [345, 205] width 79 height 11
click at [353, 262] on span "Save" at bounding box center [303, 262] width 158 height 10
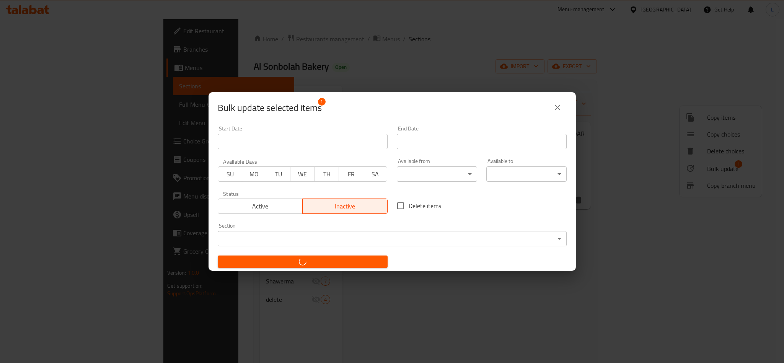
checkbox input "false"
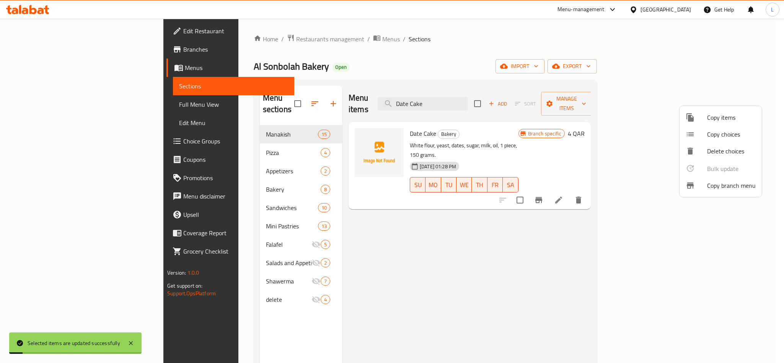
click at [470, 85] on div at bounding box center [392, 181] width 784 height 363
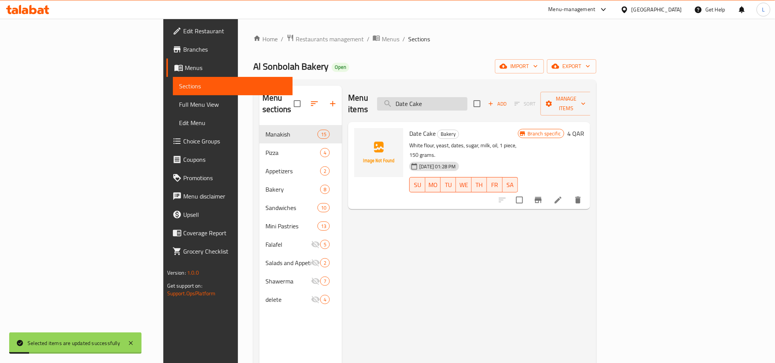
click at [468, 99] on input "Date Cake" at bounding box center [422, 103] width 90 height 13
paste input "Falafel sandwich in Lebanese bread"
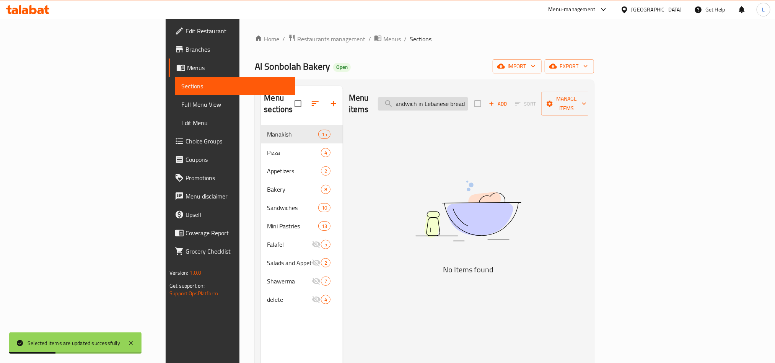
scroll to position [0, 22]
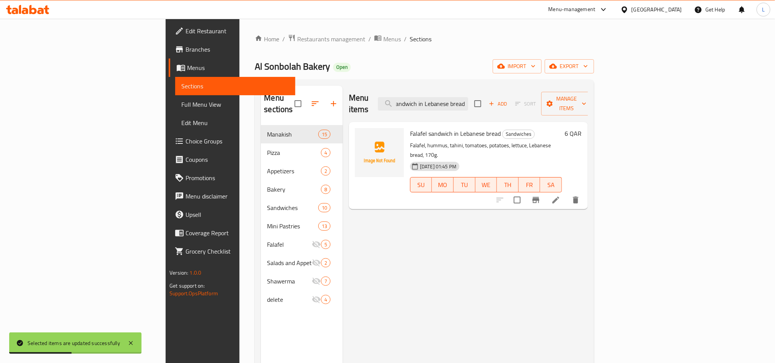
type input "Falafel sandwich in Lebanese bread"
click at [525, 192] on input "checkbox" at bounding box center [517, 200] width 16 height 16
checkbox input "true"
click at [587, 99] on span "Manage items" at bounding box center [567, 103] width 39 height 19
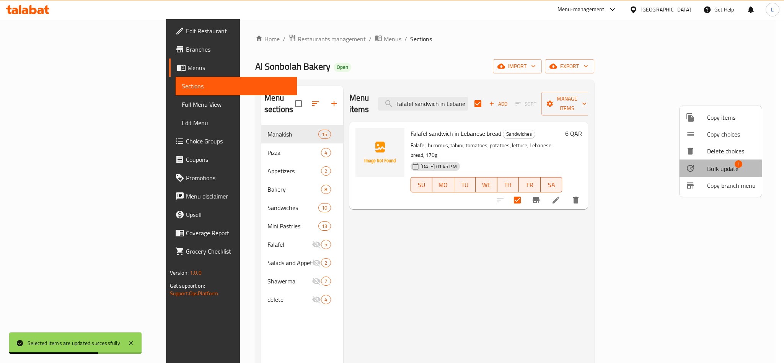
click at [723, 173] on span "Bulk update" at bounding box center [722, 168] width 31 height 9
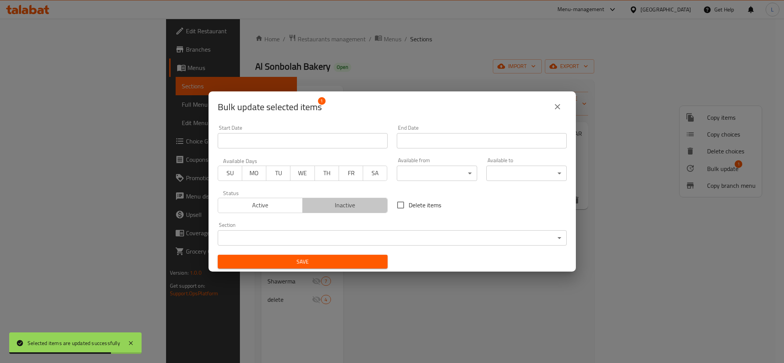
drag, startPoint x: 372, startPoint y: 202, endPoint x: 356, endPoint y: 244, distance: 44.7
click at [371, 202] on span "Inactive" at bounding box center [345, 205] width 79 height 11
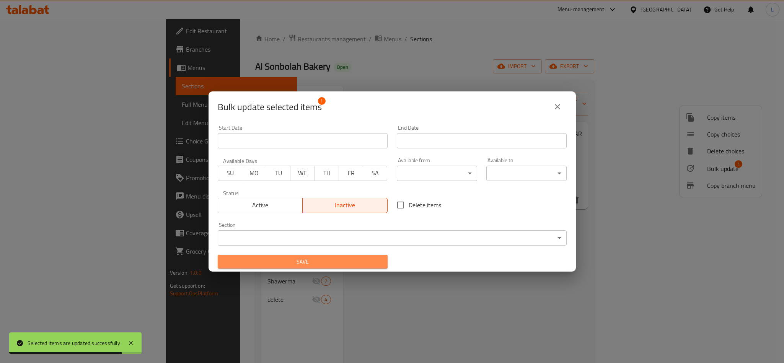
click at [356, 265] on span "Save" at bounding box center [303, 262] width 158 height 10
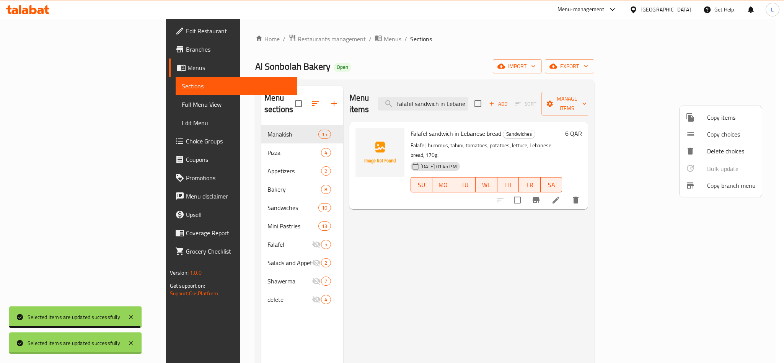
checkbox input "false"
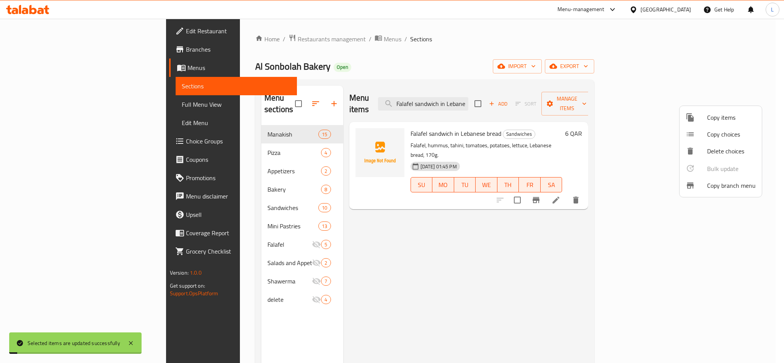
click at [488, 100] on div at bounding box center [392, 181] width 784 height 363
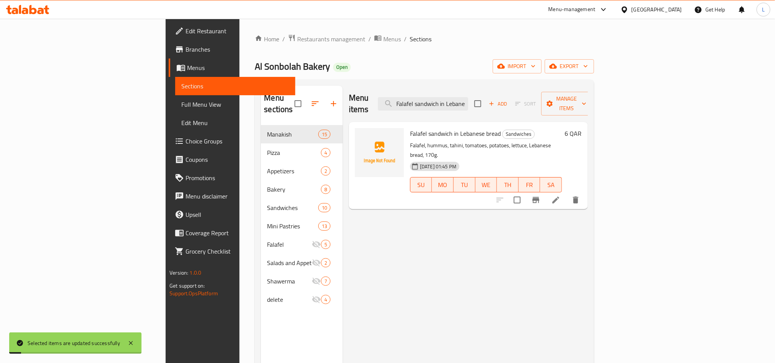
click at [468, 100] on input "Falafel sandwich in Lebanese bread" at bounding box center [423, 103] width 90 height 13
paste input "Zaatar with cheese saj"
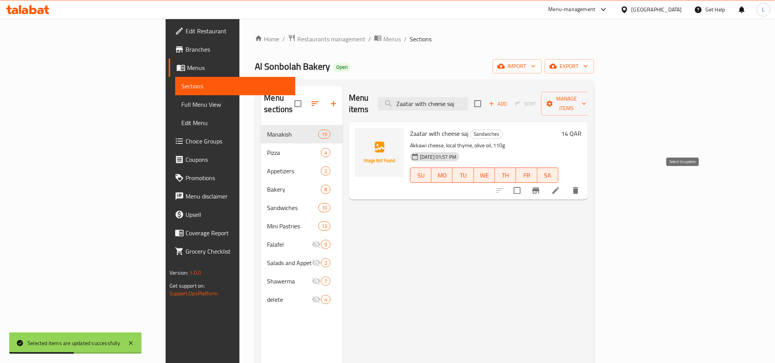
type input "Zaatar with cheese saj"
click at [525, 184] on input "checkbox" at bounding box center [517, 191] width 16 height 16
checkbox input "true"
click at [588, 100] on icon "button" at bounding box center [585, 104] width 8 height 8
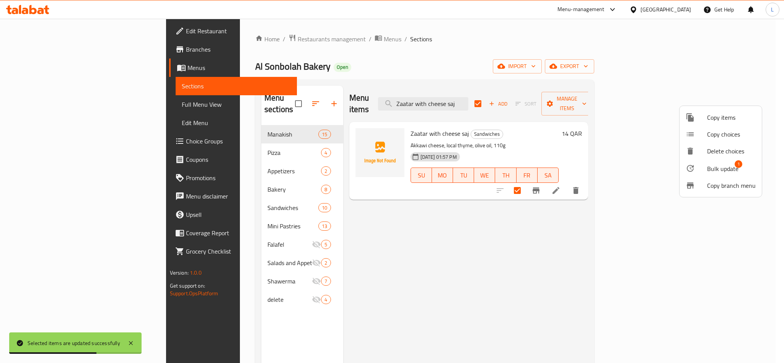
click at [716, 165] on span "Bulk update" at bounding box center [722, 168] width 31 height 9
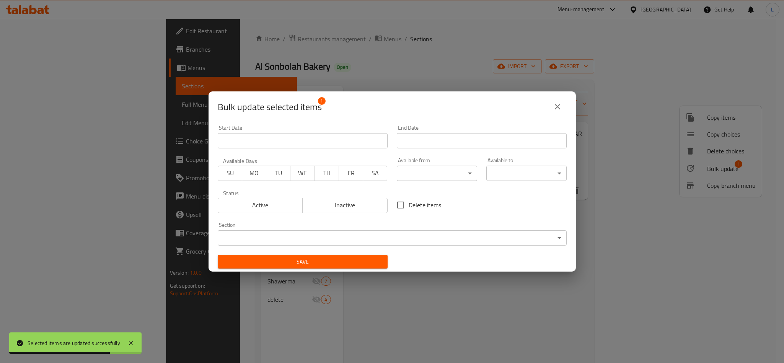
click at [374, 201] on span "Inactive" at bounding box center [345, 205] width 79 height 11
click at [351, 266] on span "Save" at bounding box center [303, 262] width 158 height 10
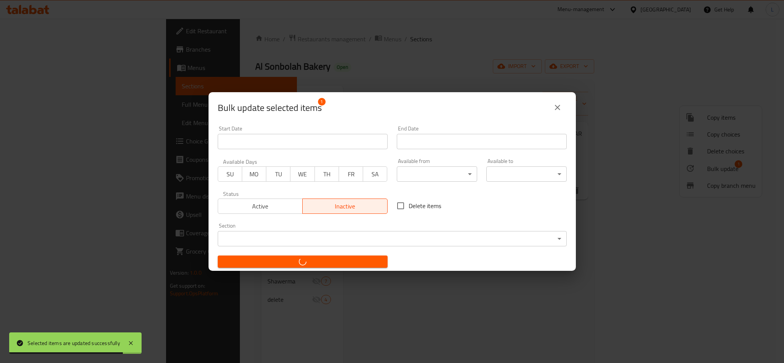
checkbox input "false"
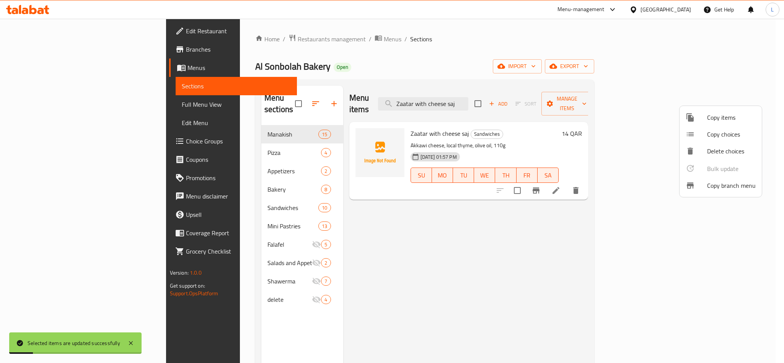
click at [465, 96] on div at bounding box center [392, 181] width 784 height 363
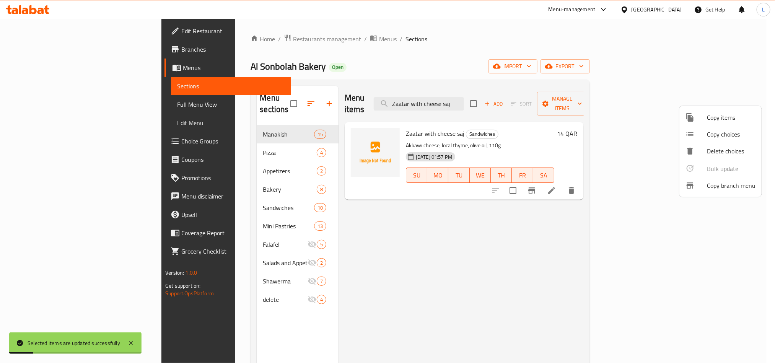
click at [464, 97] on input "Zaatar with cheese saj" at bounding box center [419, 103] width 90 height 13
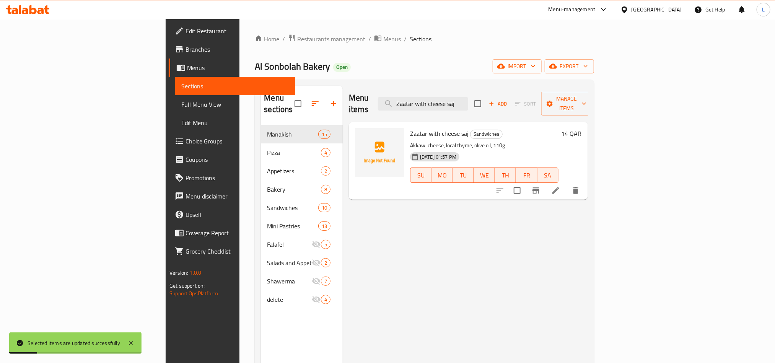
click at [465, 97] on input "Zaatar with cheese saj" at bounding box center [423, 103] width 90 height 13
paste input "Mix Cheese Pie"
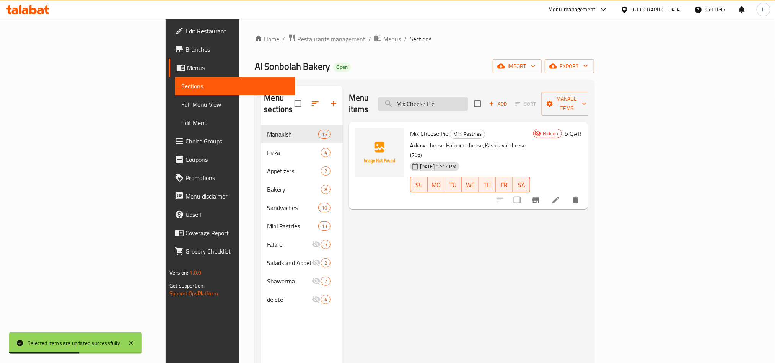
click at [468, 97] on input "Mix Cheese Pie" at bounding box center [423, 103] width 90 height 13
paste input "ortadella With"
click at [468, 104] on input "Mortadella With Cheese Pie" at bounding box center [423, 103] width 90 height 13
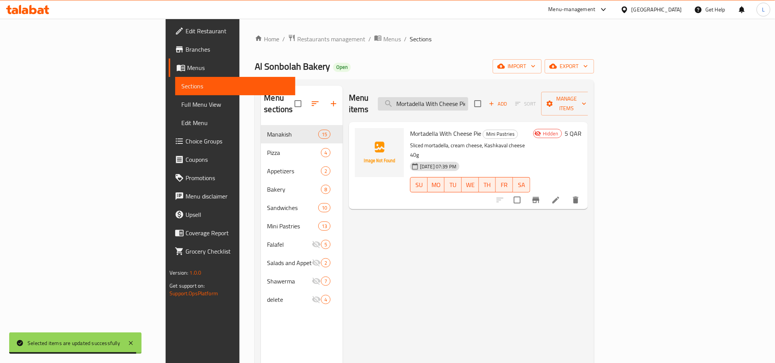
click at [468, 104] on input "Mortadella With Cheese Pie" at bounding box center [423, 103] width 90 height 13
paste input "Zataar"
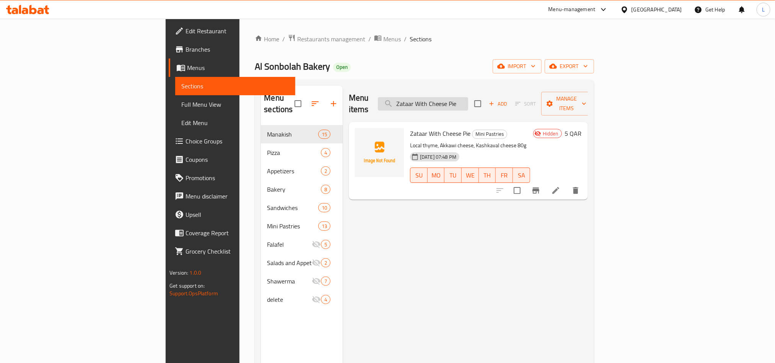
click at [468, 104] on input "Zataar With Cheese Pie" at bounding box center [423, 103] width 90 height 13
paste input "Vegetables"
click at [468, 97] on input "Vegetables Pie" at bounding box center [423, 103] width 90 height 13
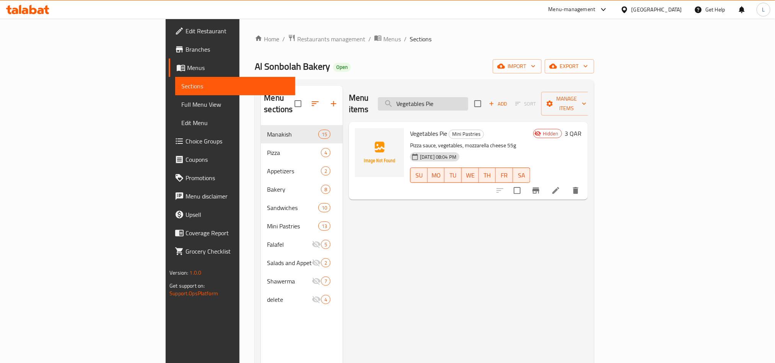
click at [468, 97] on input "Vegetables Pie" at bounding box center [423, 103] width 90 height 13
paste input "Potato Saj"
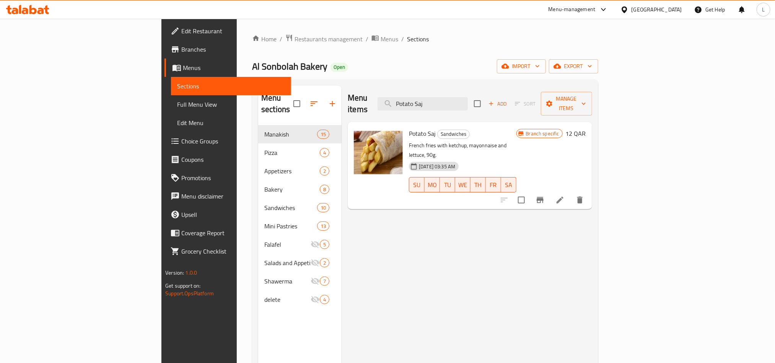
drag, startPoint x: 499, startPoint y: 96, endPoint x: 187, endPoint y: 117, distance: 312.2
click at [258, 117] on div "Menu sections Manakish 15 Pizza 4 Appetizers 2 Bakery 8 Sandwiches 10 Mini Past…" at bounding box center [425, 267] width 334 height 363
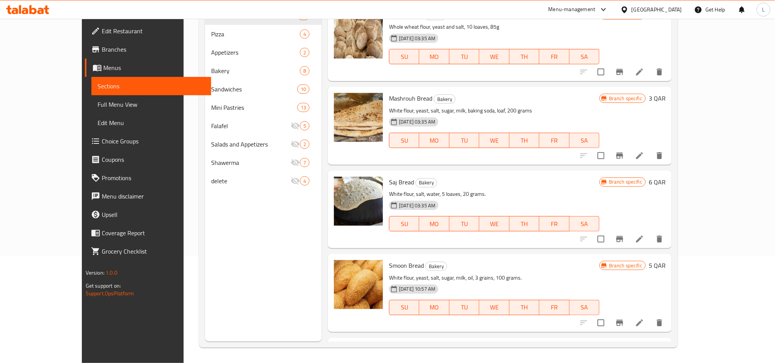
type input "bread"
drag, startPoint x: 64, startPoint y: 107, endPoint x: 148, endPoint y: 1, distance: 135.4
click at [98, 107] on span "Full Menu View" at bounding box center [152, 104] width 108 height 9
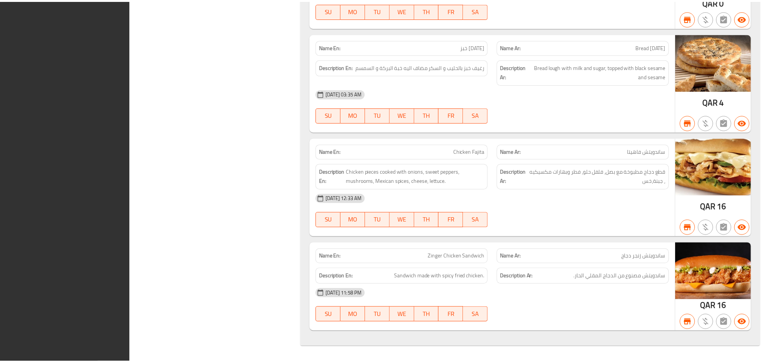
scroll to position [107, 0]
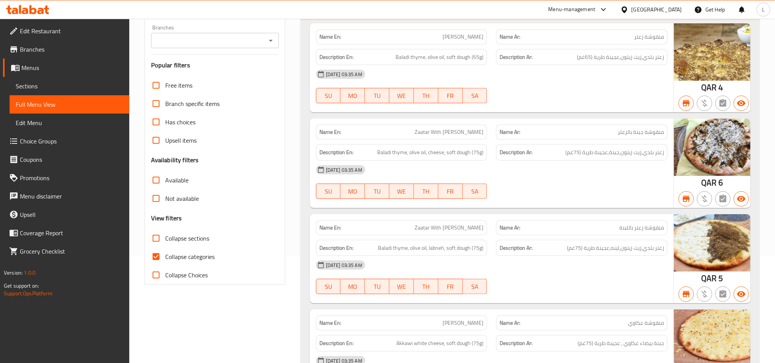
click at [49, 88] on span "Sections" at bounding box center [70, 86] width 108 height 9
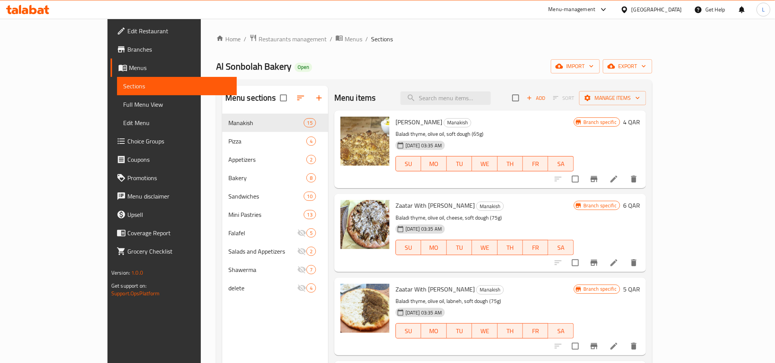
click at [475, 107] on div "Menu items Add Sort Manage items" at bounding box center [490, 98] width 312 height 25
click at [470, 98] on input "search" at bounding box center [446, 97] width 90 height 13
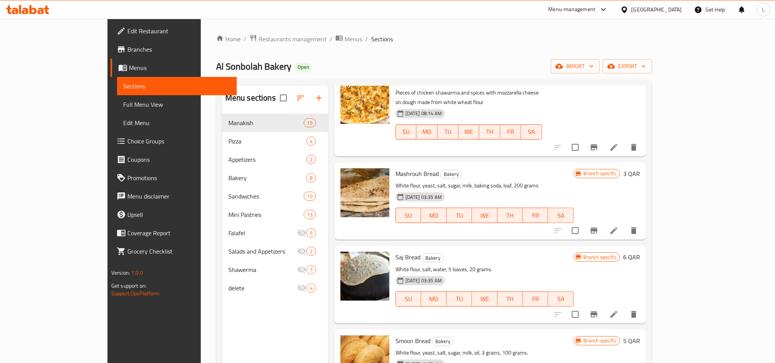
scroll to position [230, 0]
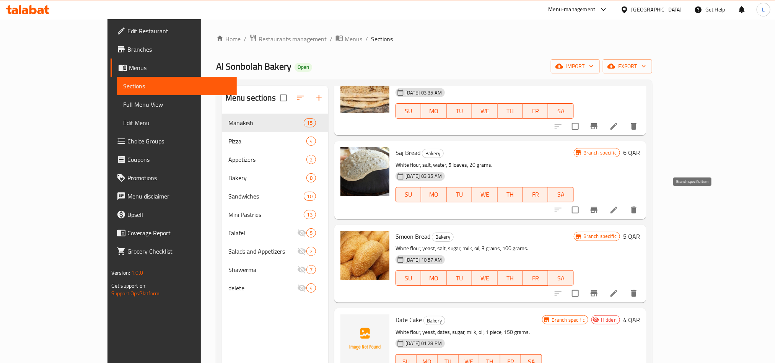
click at [598, 207] on icon "Branch-specific-item" at bounding box center [594, 210] width 7 height 6
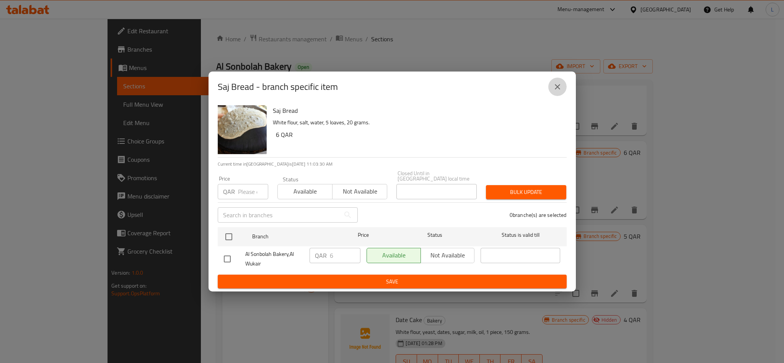
click at [558, 84] on icon "close" at bounding box center [557, 86] width 9 height 9
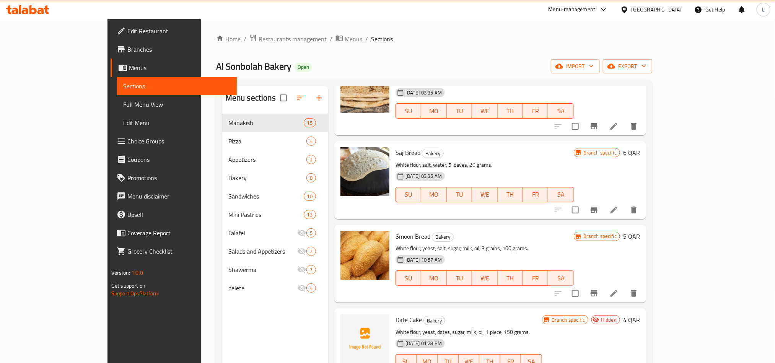
scroll to position [0, 0]
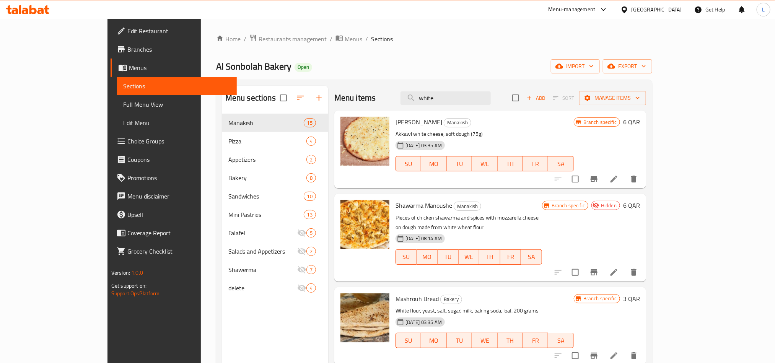
drag, startPoint x: 485, startPoint y: 100, endPoint x: 366, endPoint y: 86, distance: 119.4
click at [366, 86] on div "Menu items white Add Sort Manage items" at bounding box center [490, 98] width 312 height 25
type input "كماج"
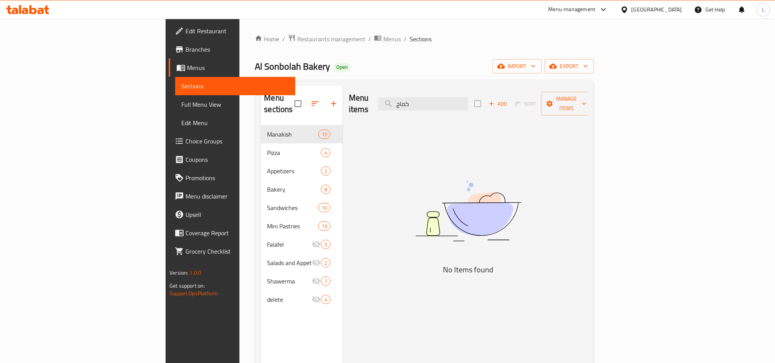
drag, startPoint x: 490, startPoint y: 98, endPoint x: 295, endPoint y: 114, distance: 195.8
click at [295, 114] on div "Menu sections Manakish 15 Pizza 4 Appetizers 2 Bakery 8 Sandwiches 10 Mini Past…" at bounding box center [424, 267] width 327 height 363
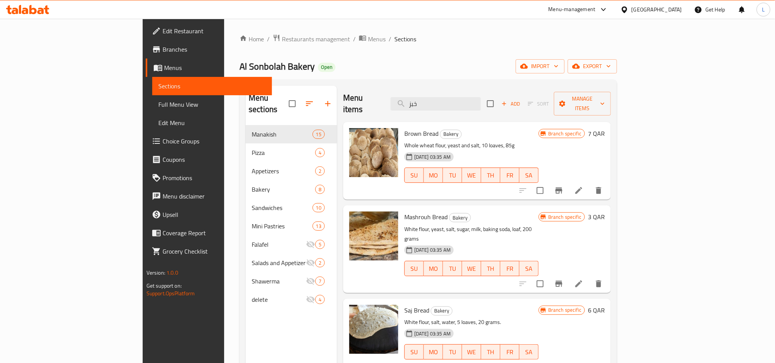
drag, startPoint x: 478, startPoint y: 104, endPoint x: 398, endPoint y: 102, distance: 79.6
click at [398, 102] on div "Menu items خبز Add Sort Manage items" at bounding box center [477, 104] width 268 height 36
paste input "2332886177"
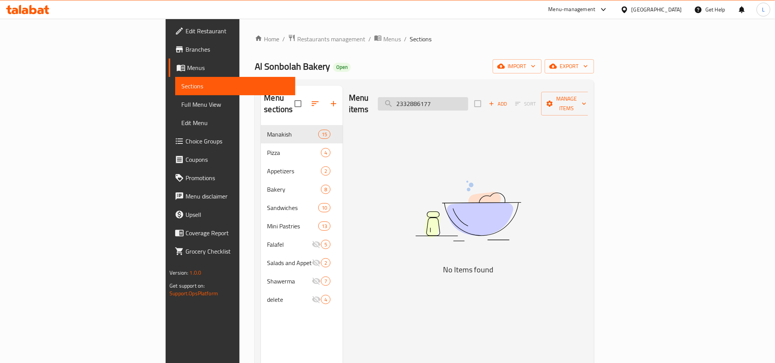
click at [468, 100] on input "2332886177" at bounding box center [423, 103] width 90 height 13
drag, startPoint x: 512, startPoint y: 95, endPoint x: 361, endPoint y: 103, distance: 151.4
click at [361, 103] on div "Menu items 2332886177 Add Sort Manage items" at bounding box center [468, 104] width 239 height 36
paste input "Potato Saj"
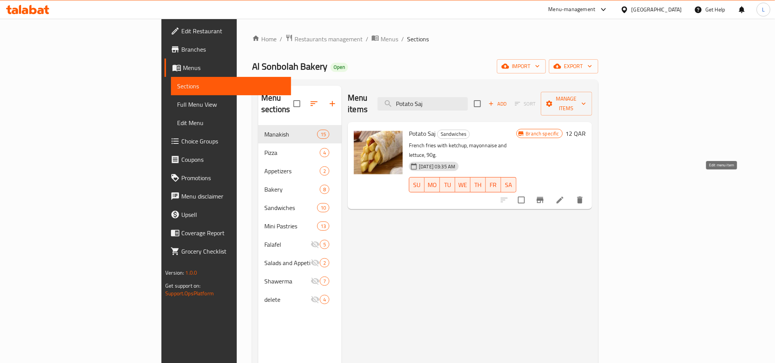
type input "Potato Saj"
click at [564, 197] on icon at bounding box center [560, 200] width 7 height 7
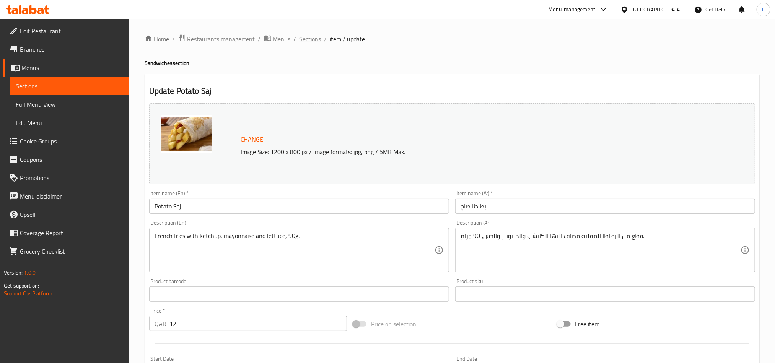
click at [309, 37] on span "Sections" at bounding box center [311, 38] width 22 height 9
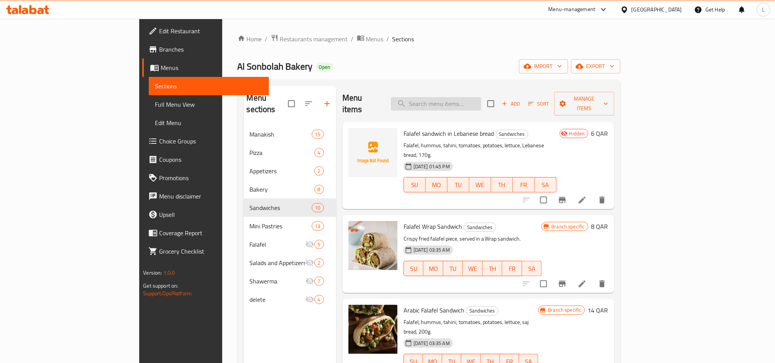
click at [480, 97] on input "search" at bounding box center [436, 103] width 90 height 13
paste input "1843918886"
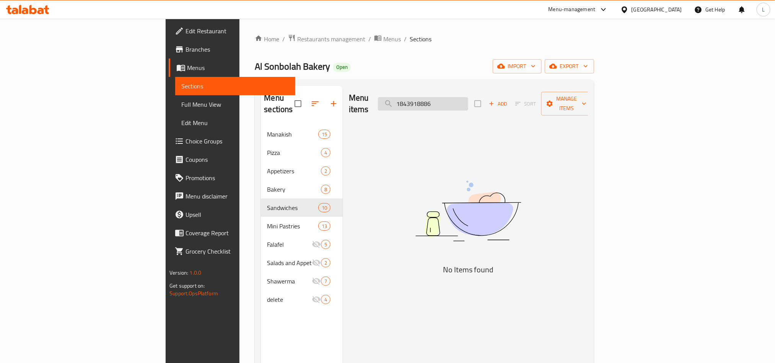
click at [468, 97] on input "1843918886" at bounding box center [423, 103] width 90 height 13
drag, startPoint x: 498, startPoint y: 96, endPoint x: 294, endPoint y: 104, distance: 204.1
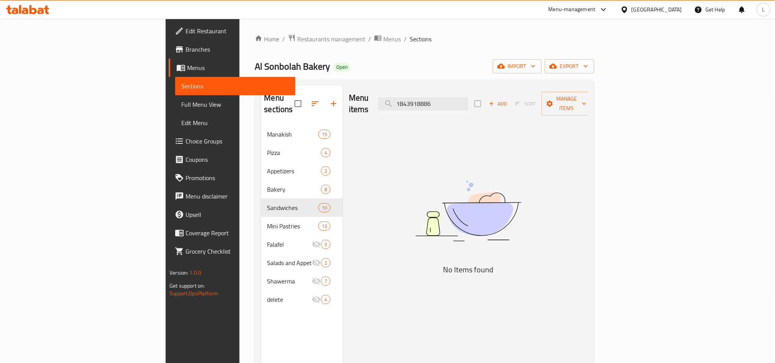
click at [294, 104] on div "Menu sections Manakish 15 Pizza 4 Appetizers 2 Bakery 8 Sandwiches 10 Mini Past…" at bounding box center [424, 267] width 327 height 363
paste input "Potato Saj"
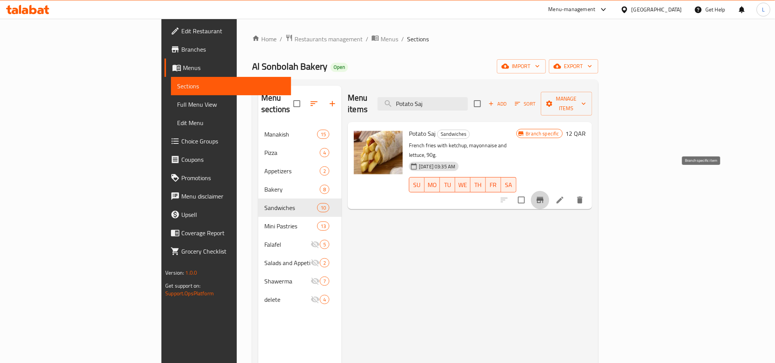
click at [550, 191] on button "Branch-specific-item" at bounding box center [540, 200] width 18 height 18
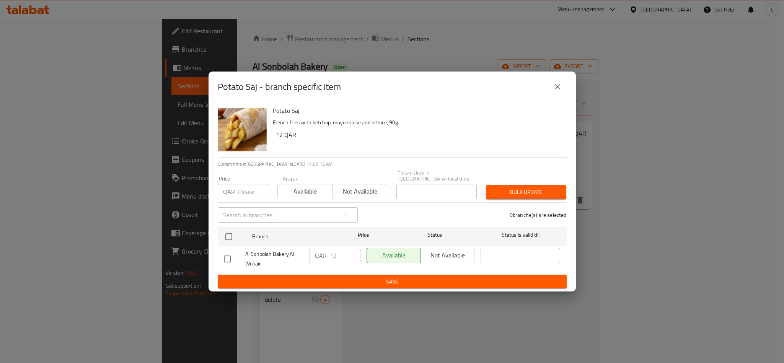
drag, startPoint x: 565, startPoint y: 85, endPoint x: 581, endPoint y: 208, distance: 123.9
click at [565, 86] on button "close" at bounding box center [557, 87] width 18 height 18
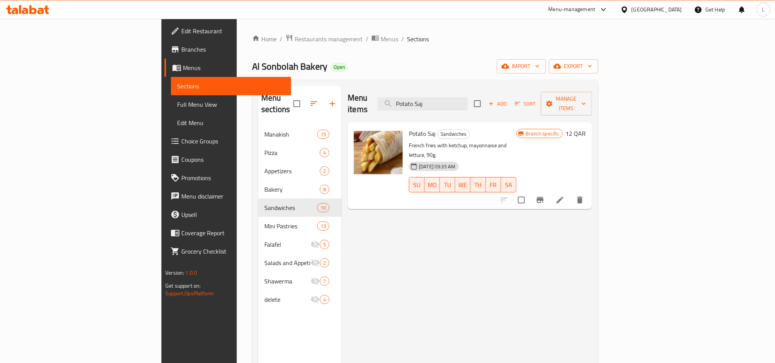
drag, startPoint x: 495, startPoint y: 99, endPoint x: 374, endPoint y: 96, distance: 121.0
click at [374, 96] on div "Menu items Potato Saj Add Sort Manage items" at bounding box center [470, 104] width 245 height 36
paste input "search"
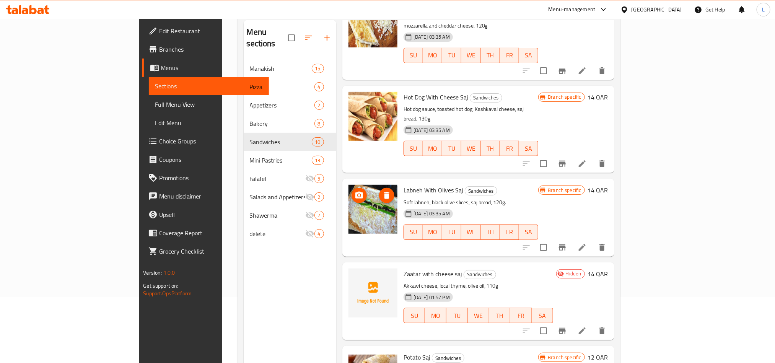
scroll to position [107, 0]
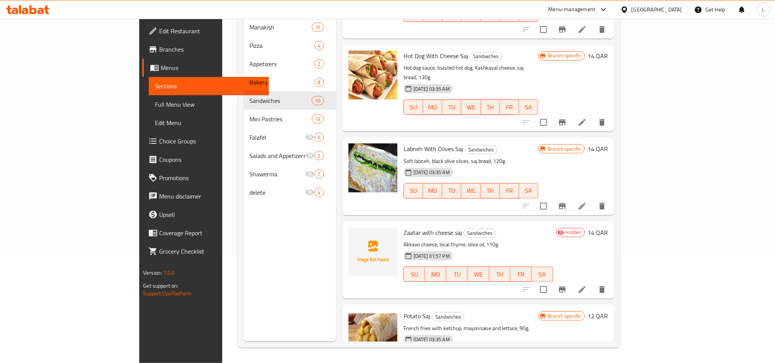
type input "Saj"
click at [404, 310] on span "Potato Saj" at bounding box center [417, 315] width 27 height 11
copy h6 "Potato Saj"
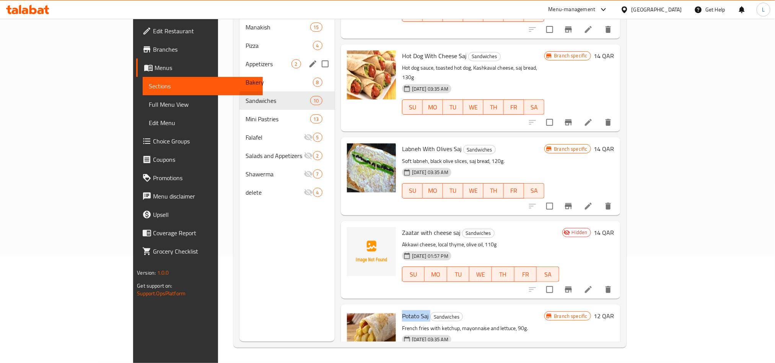
scroll to position [0, 0]
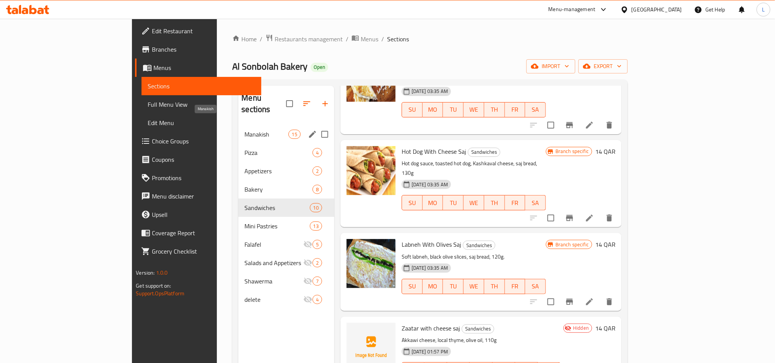
drag, startPoint x: 196, startPoint y: 124, endPoint x: 246, endPoint y: 11, distance: 123.0
click at [245, 130] on span "Manakish" at bounding box center [267, 134] width 44 height 9
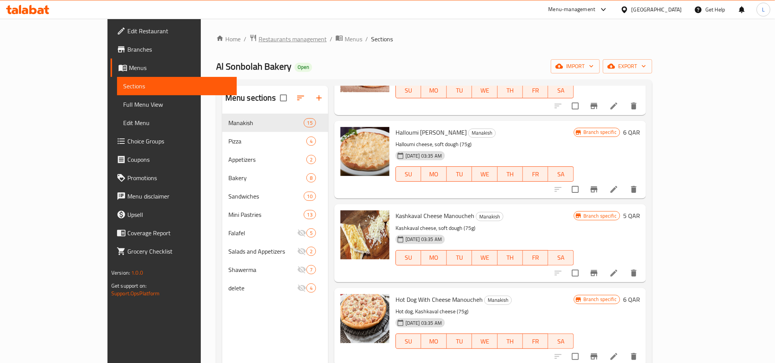
click at [259, 40] on span "Restaurants management" at bounding box center [293, 38] width 68 height 9
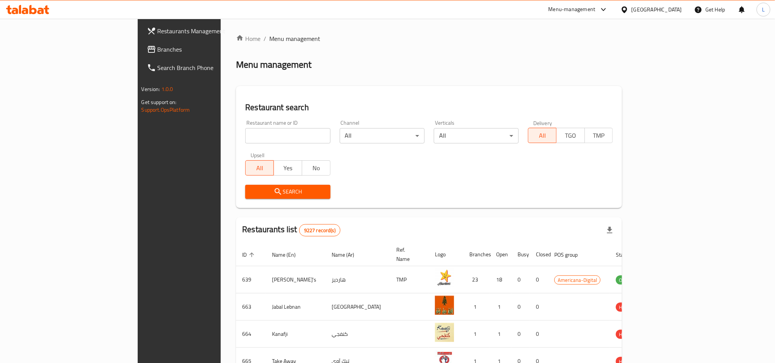
click at [669, 10] on div "Qatar" at bounding box center [657, 9] width 51 height 8
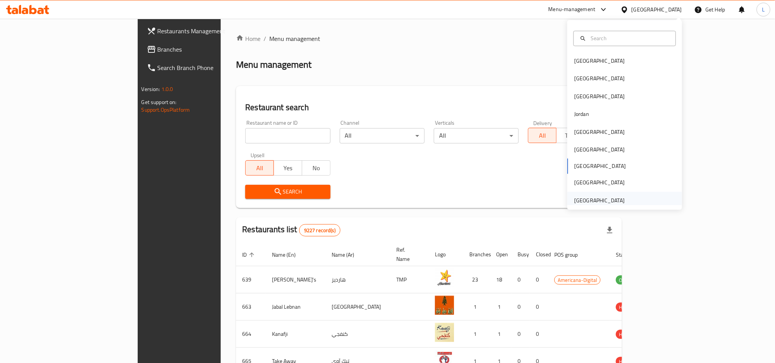
click at [596, 203] on div "[GEOGRAPHIC_DATA]" at bounding box center [599, 200] width 51 height 8
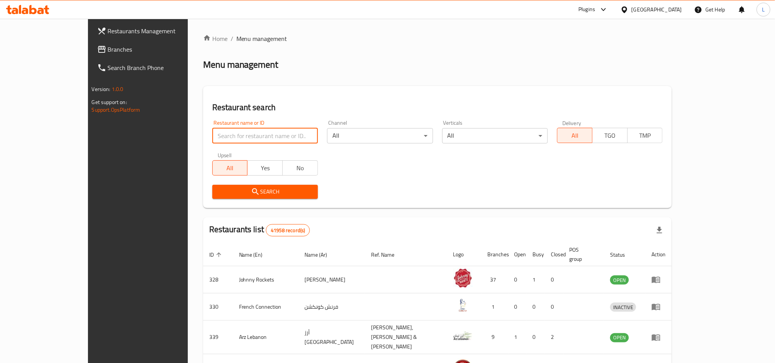
drag, startPoint x: 227, startPoint y: 132, endPoint x: 221, endPoint y: 135, distance: 6.2
click at [225, 132] on input "search" at bounding box center [265, 135] width 106 height 15
paste input "664127"
type input "664127"
click button "Search" at bounding box center [265, 192] width 106 height 14
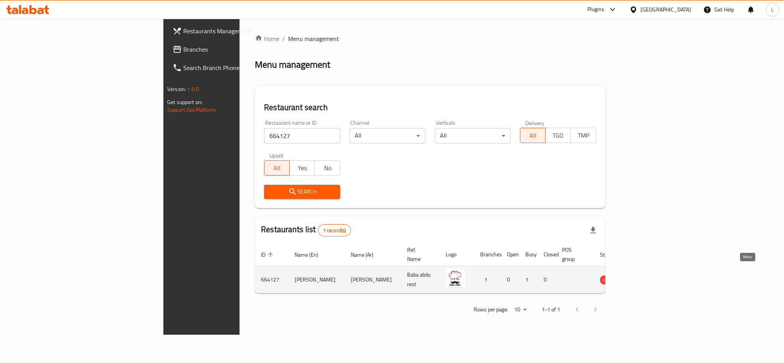
click at [654, 275] on link "enhanced table" at bounding box center [647, 279] width 14 height 9
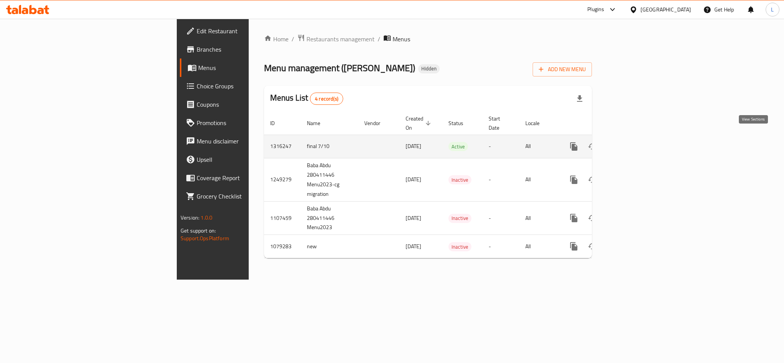
click at [638, 140] on link "enhanced table" at bounding box center [629, 146] width 18 height 18
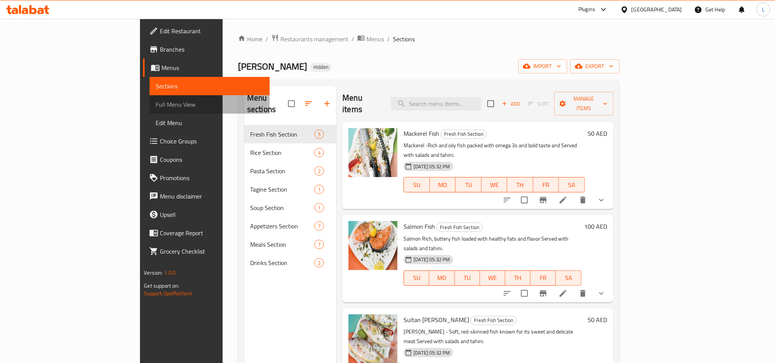
click at [156, 109] on span "Full Menu View" at bounding box center [210, 104] width 108 height 9
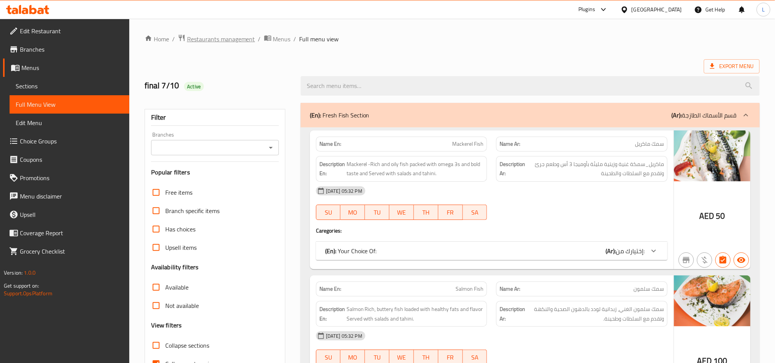
click at [220, 37] on span "Restaurants management" at bounding box center [221, 38] width 68 height 9
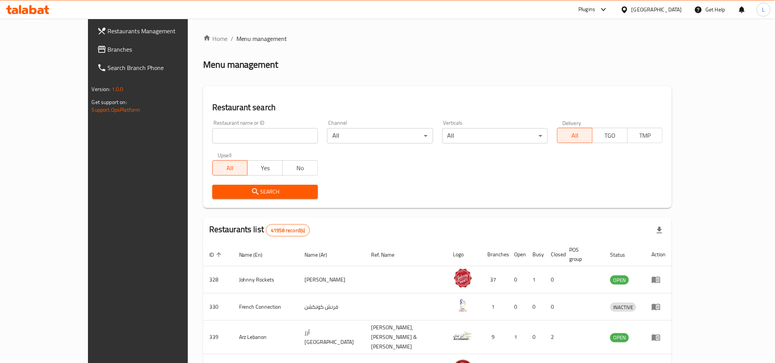
click at [236, 131] on input "search" at bounding box center [265, 135] width 106 height 15
paste input "699554"
type input "699554"
click at [208, 199] on div "Search" at bounding box center [265, 191] width 115 height 23
click at [208, 184] on div "Search" at bounding box center [265, 191] width 115 height 23
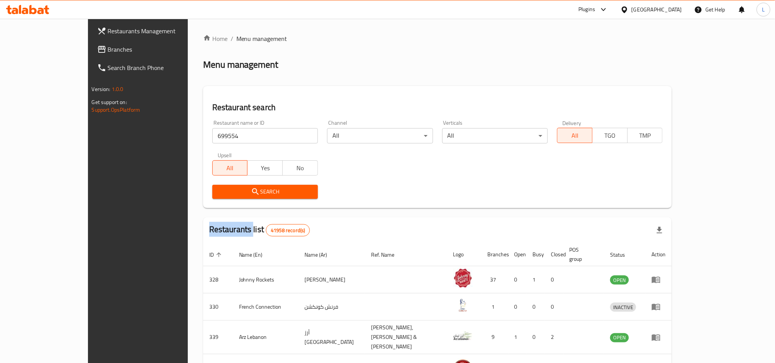
click at [208, 184] on div "Search" at bounding box center [265, 191] width 115 height 23
click at [219, 188] on span "Search" at bounding box center [265, 192] width 93 height 10
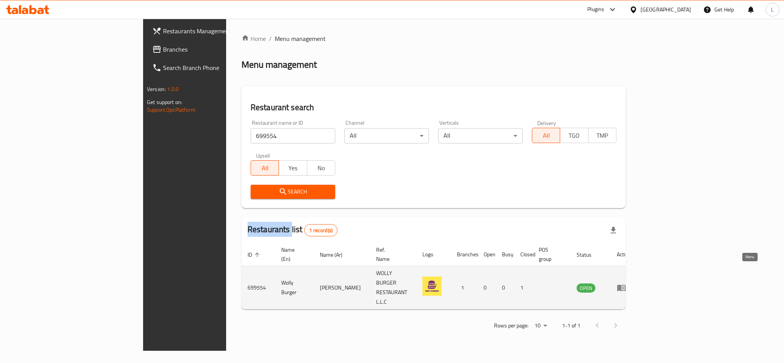
click at [626, 285] on icon "enhanced table" at bounding box center [621, 288] width 8 height 7
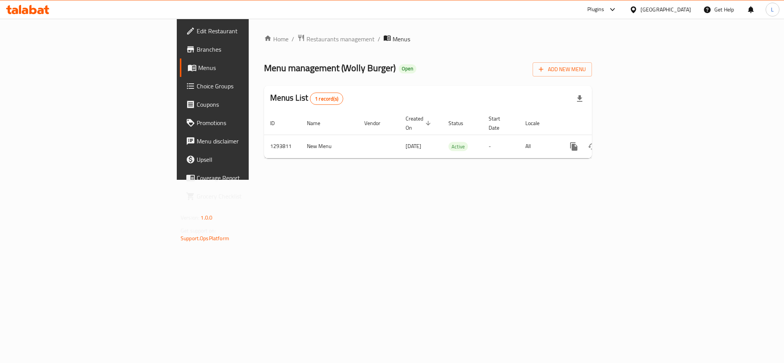
click at [180, 42] on link "Branches" at bounding box center [244, 49] width 128 height 18
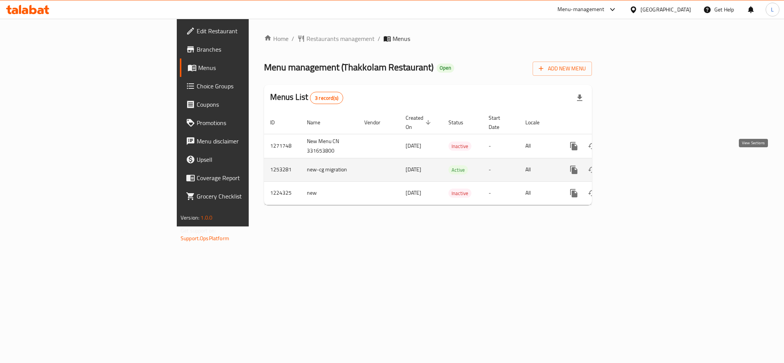
click at [634, 165] on icon "enhanced table" at bounding box center [629, 169] width 9 height 9
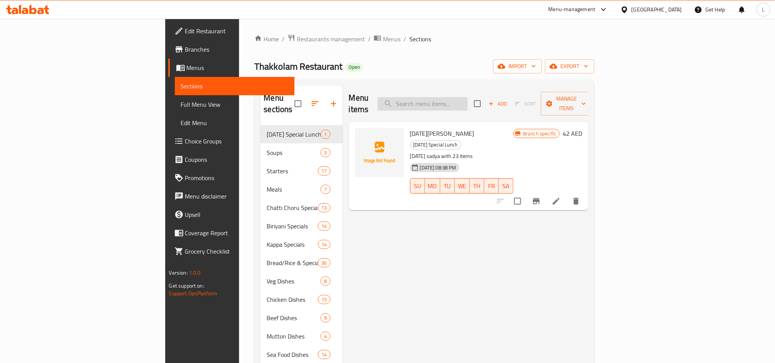
click at [466, 97] on input "search" at bounding box center [423, 103] width 90 height 13
paste input "[PERSON_NAME]"
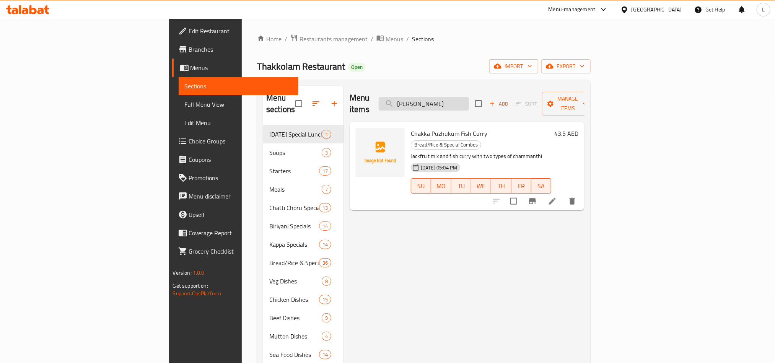
click at [469, 97] on input "[PERSON_NAME]" at bounding box center [424, 103] width 90 height 13
paste input "search"
drag, startPoint x: 479, startPoint y: 101, endPoint x: 507, endPoint y: 103, distance: 28.0
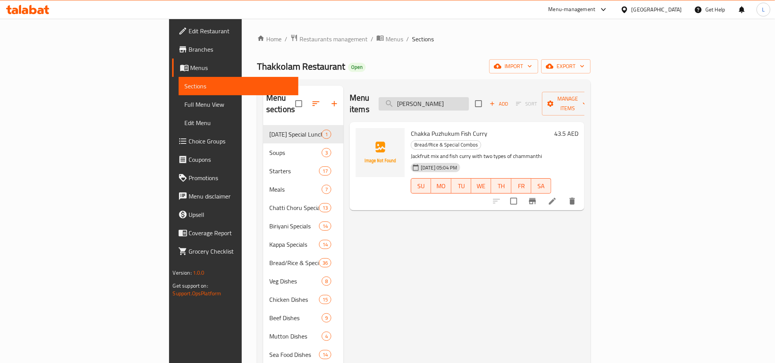
click at [469, 103] on input "[PERSON_NAME]" at bounding box center [424, 103] width 90 height 13
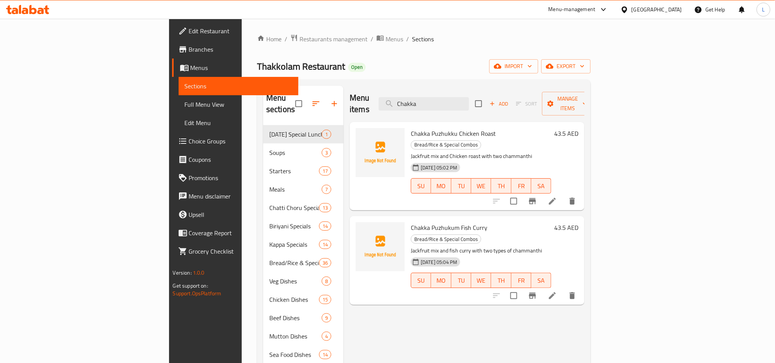
drag, startPoint x: 485, startPoint y: 93, endPoint x: 320, endPoint y: 91, distance: 164.6
click at [350, 91] on div "Menu items Chakka Add Sort Manage items" at bounding box center [467, 104] width 235 height 36
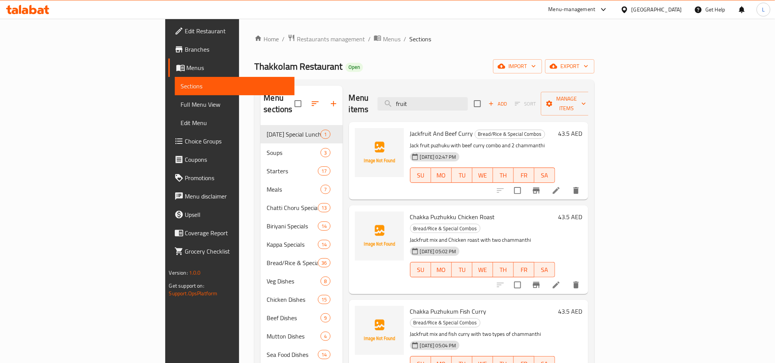
drag, startPoint x: 475, startPoint y: 93, endPoint x: 396, endPoint y: 91, distance: 78.1
click at [396, 91] on div "Menu items fruit Add Sort Manage items" at bounding box center [469, 104] width 240 height 36
paste input "[PERSON_NAME]"
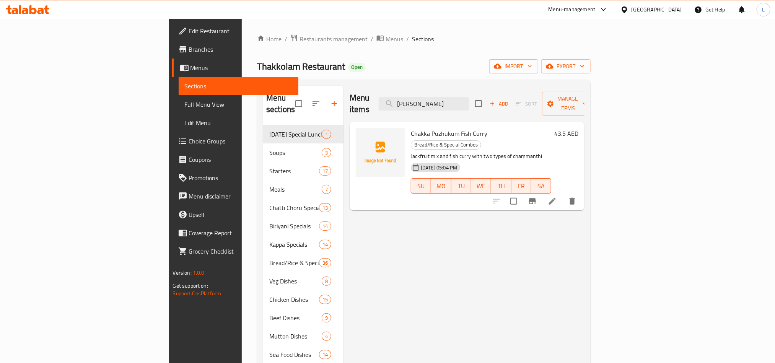
type input "[PERSON_NAME]"
click at [537, 197] on icon "Branch-specific-item" at bounding box center [532, 201] width 9 height 9
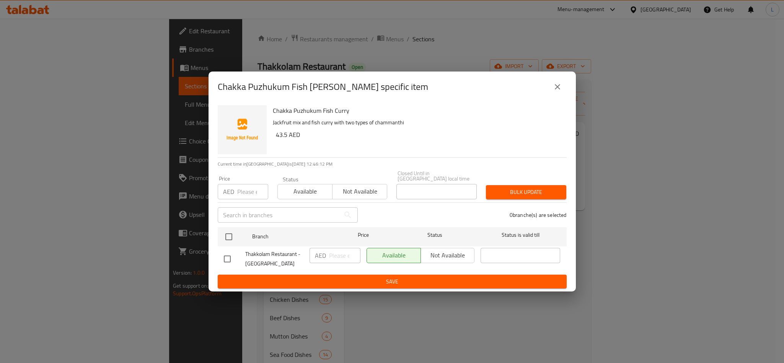
click at [555, 82] on button "close" at bounding box center [557, 87] width 18 height 18
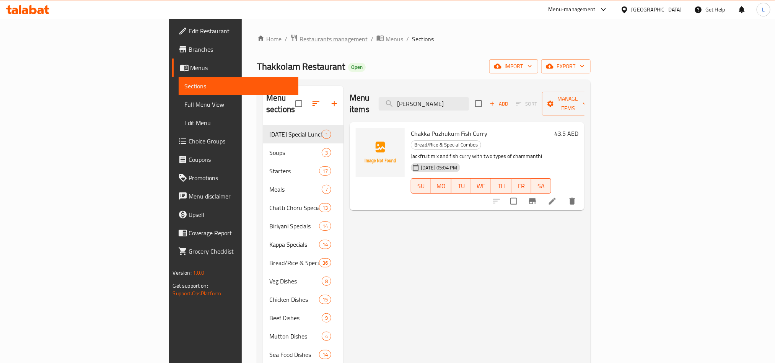
click at [300, 38] on span "Restaurants management" at bounding box center [334, 38] width 68 height 9
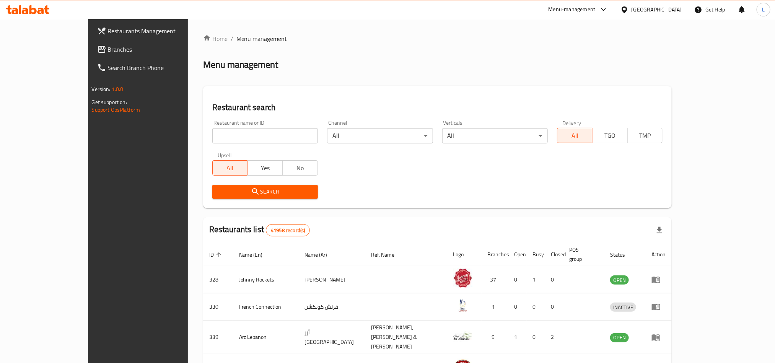
click at [627, 12] on icon at bounding box center [624, 9] width 5 height 7
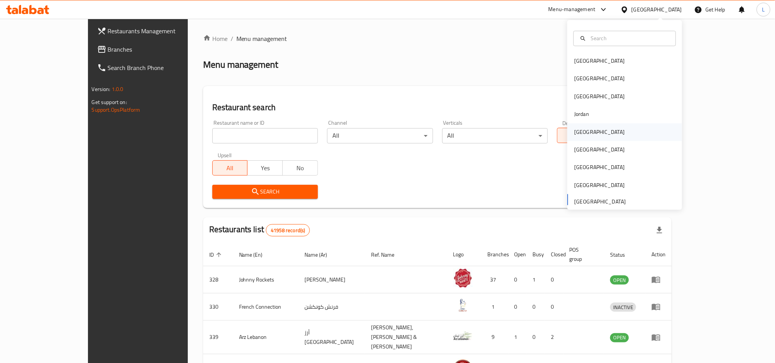
click at [575, 131] on div "[GEOGRAPHIC_DATA]" at bounding box center [599, 132] width 51 height 8
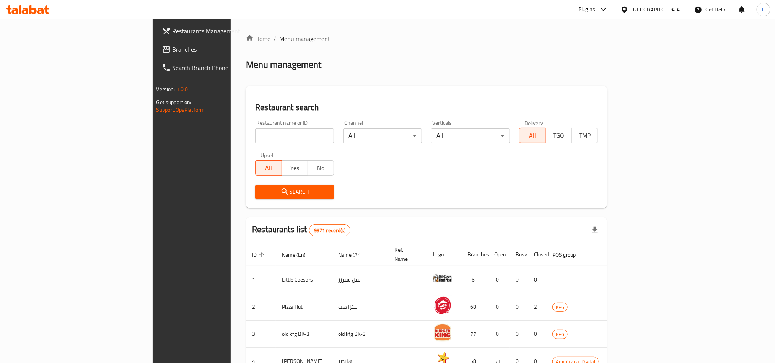
click at [255, 128] on input "search" at bounding box center [294, 135] width 79 height 15
paste input "26954"
type input "26954"
click button "Search" at bounding box center [294, 192] width 79 height 14
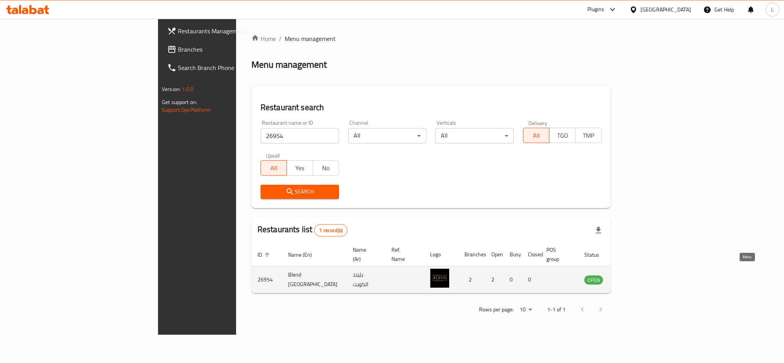
click at [633, 277] on icon "enhanced table" at bounding box center [629, 280] width 8 height 7
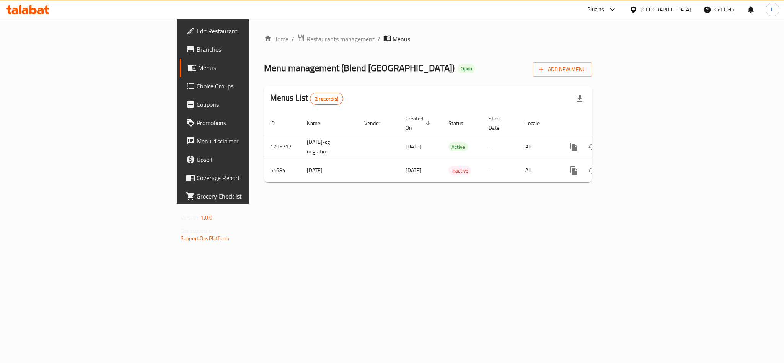
click at [180, 55] on link "Branches" at bounding box center [244, 49] width 128 height 18
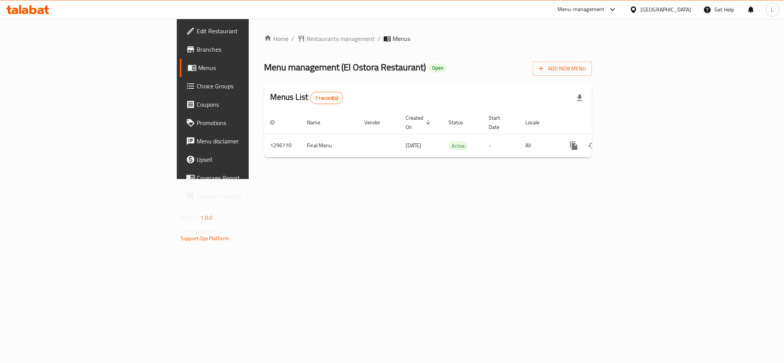
click at [197, 52] on span "Branches" at bounding box center [249, 49] width 105 height 9
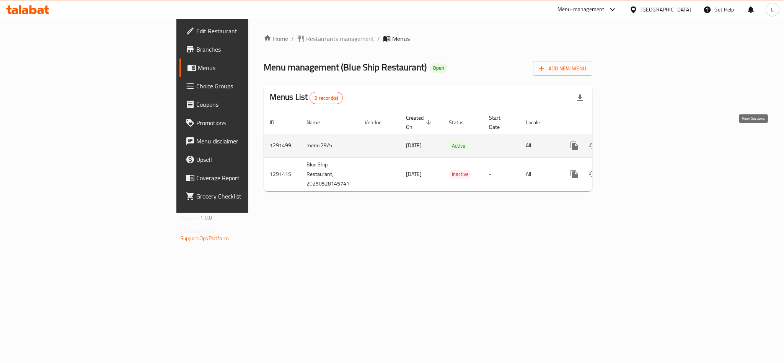
click at [634, 141] on icon "enhanced table" at bounding box center [629, 145] width 9 height 9
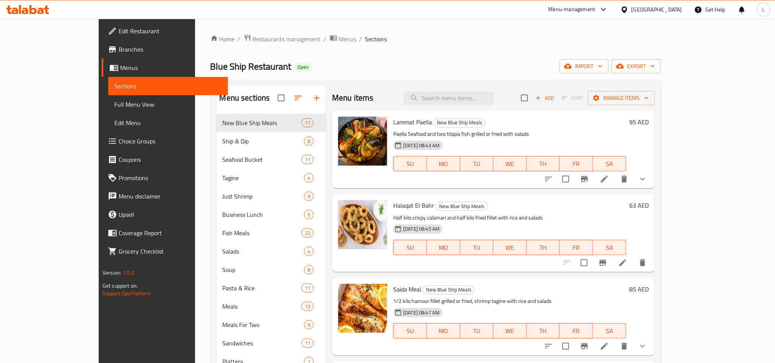
click at [114, 102] on span "Full Menu View" at bounding box center [168, 104] width 108 height 9
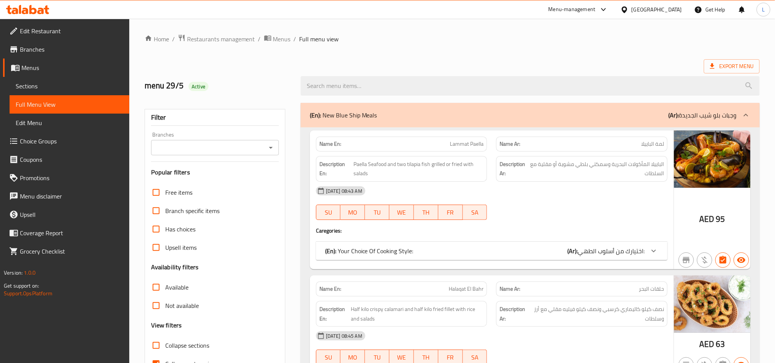
scroll to position [6148, 0]
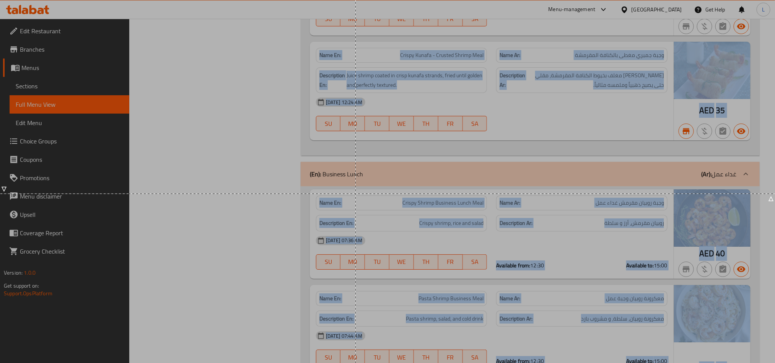
drag, startPoint x: 283, startPoint y: 145, endPoint x: 339, endPoint y: 186, distance: 69.3
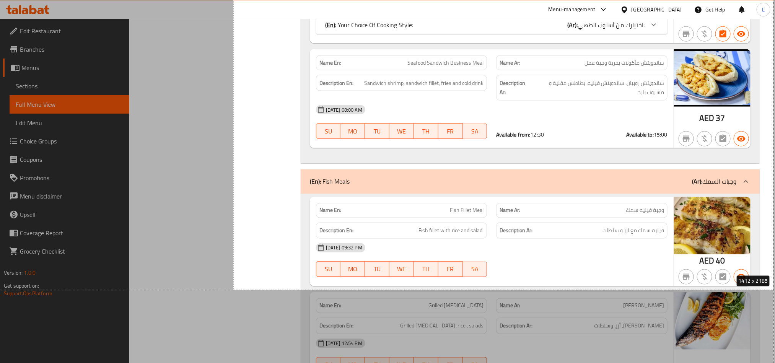
drag, startPoint x: 233, startPoint y: 152, endPoint x: 780, endPoint y: 114, distance: 547.4
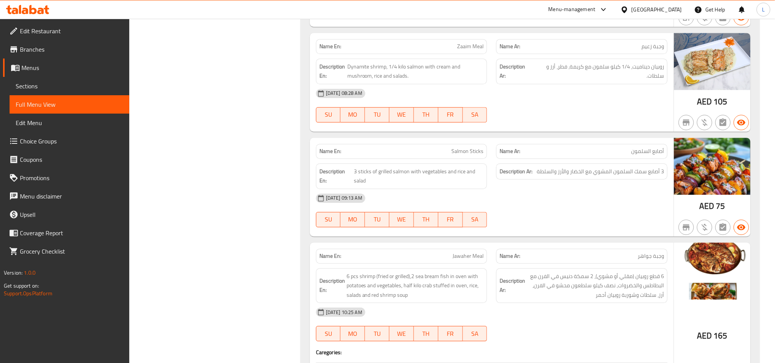
scroll to position [0, 0]
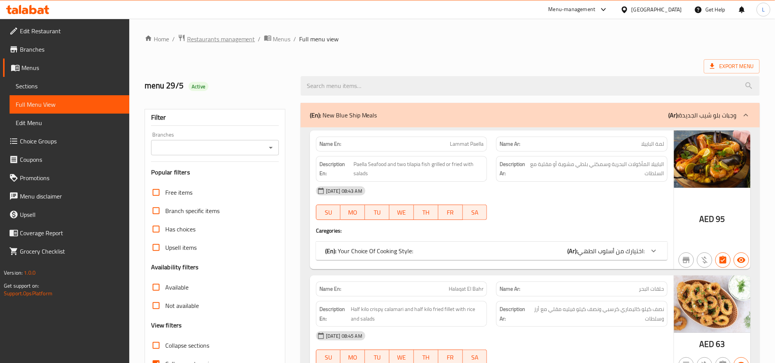
click at [210, 41] on span "Restaurants management" at bounding box center [221, 38] width 68 height 9
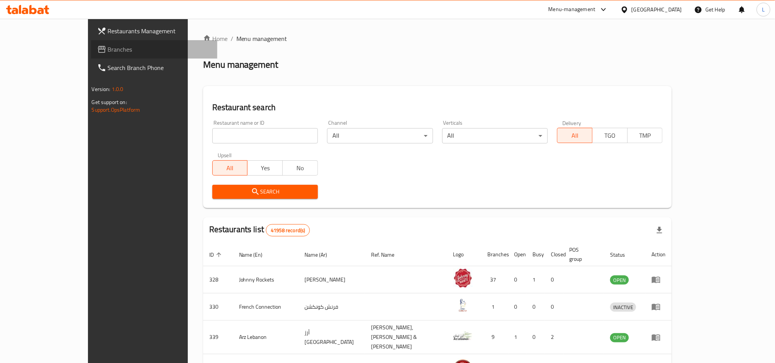
click at [108, 53] on span "Branches" at bounding box center [159, 49] width 103 height 9
